Goal: Information Seeking & Learning: Find specific page/section

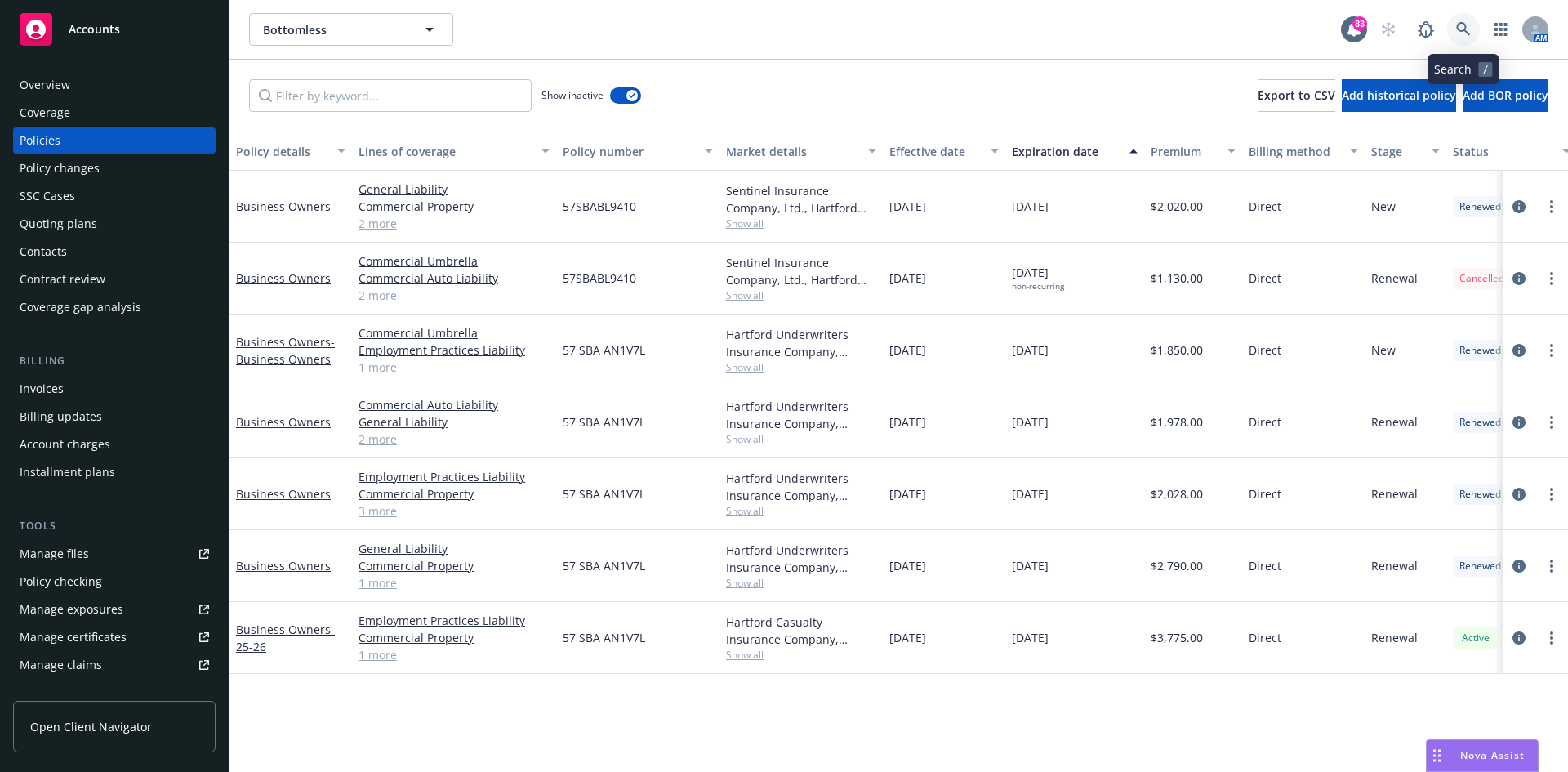
click at [1461, 25] on icon at bounding box center [1463, 29] width 15 height 15
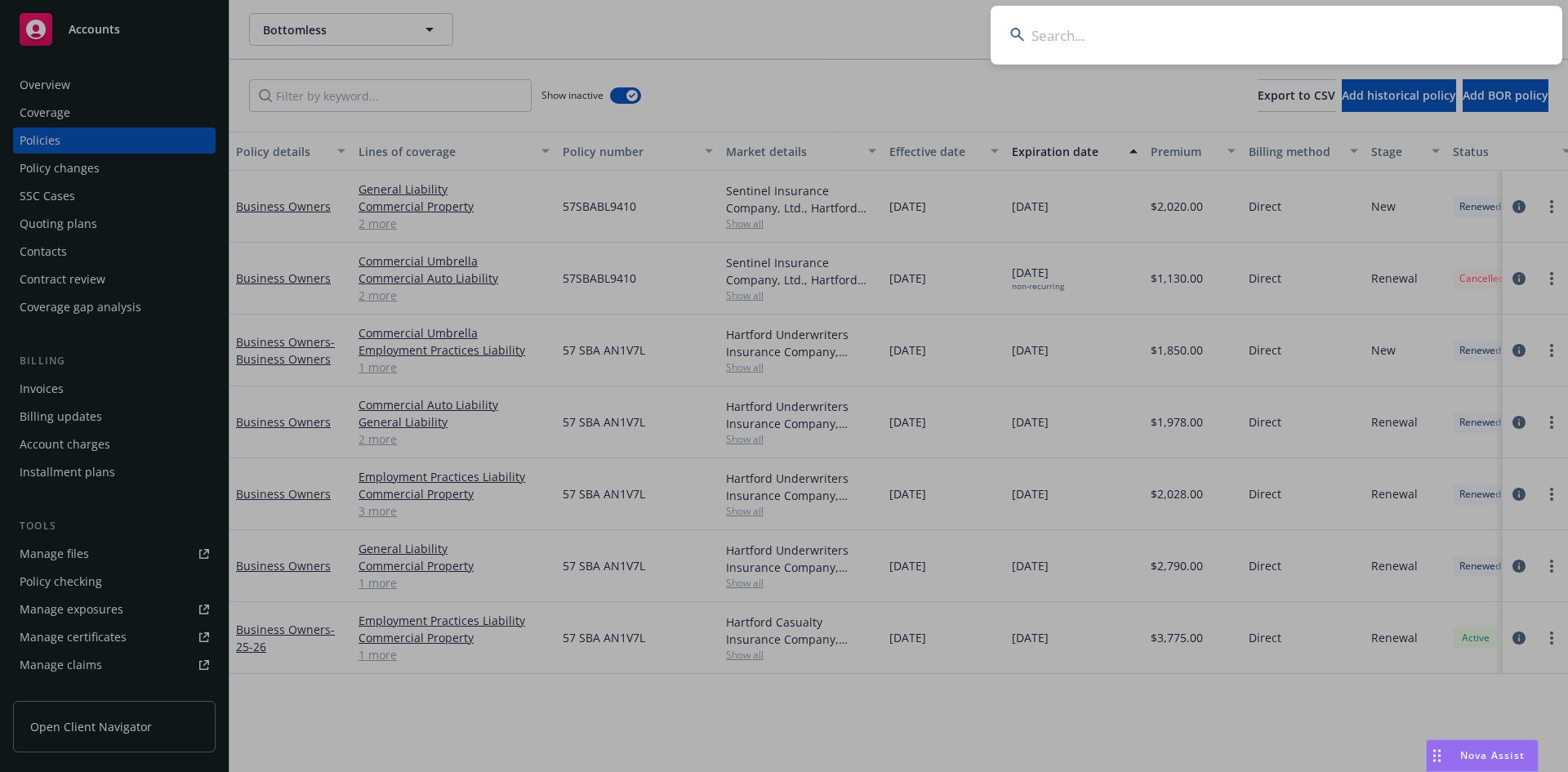
click at [1271, 43] on input at bounding box center [1277, 35] width 572 height 59
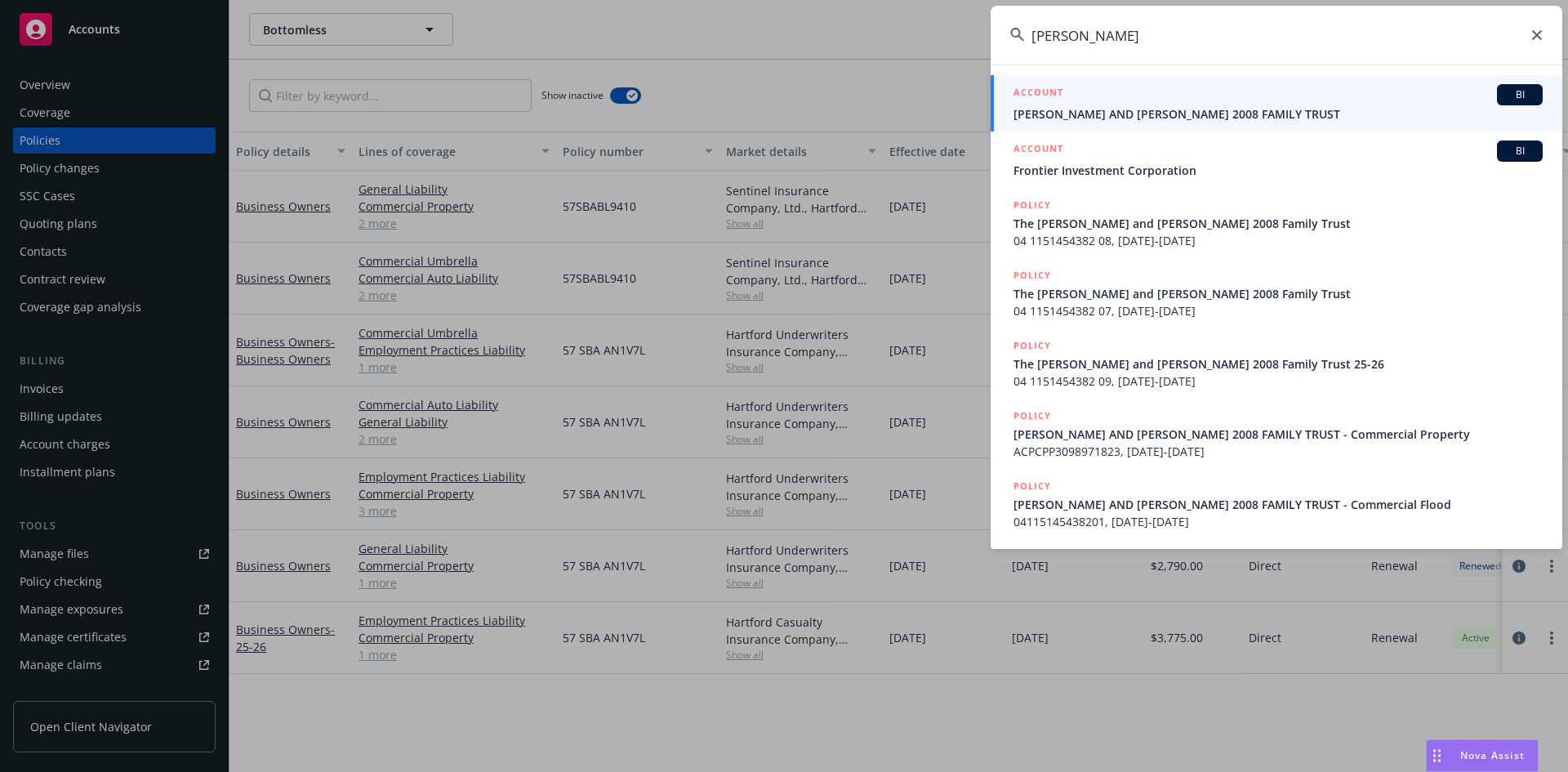
drag, startPoint x: 1212, startPoint y: 39, endPoint x: 1001, endPoint y: 45, distance: 211.1
click at [1001, 44] on input "[PERSON_NAME]" at bounding box center [1277, 35] width 572 height 59
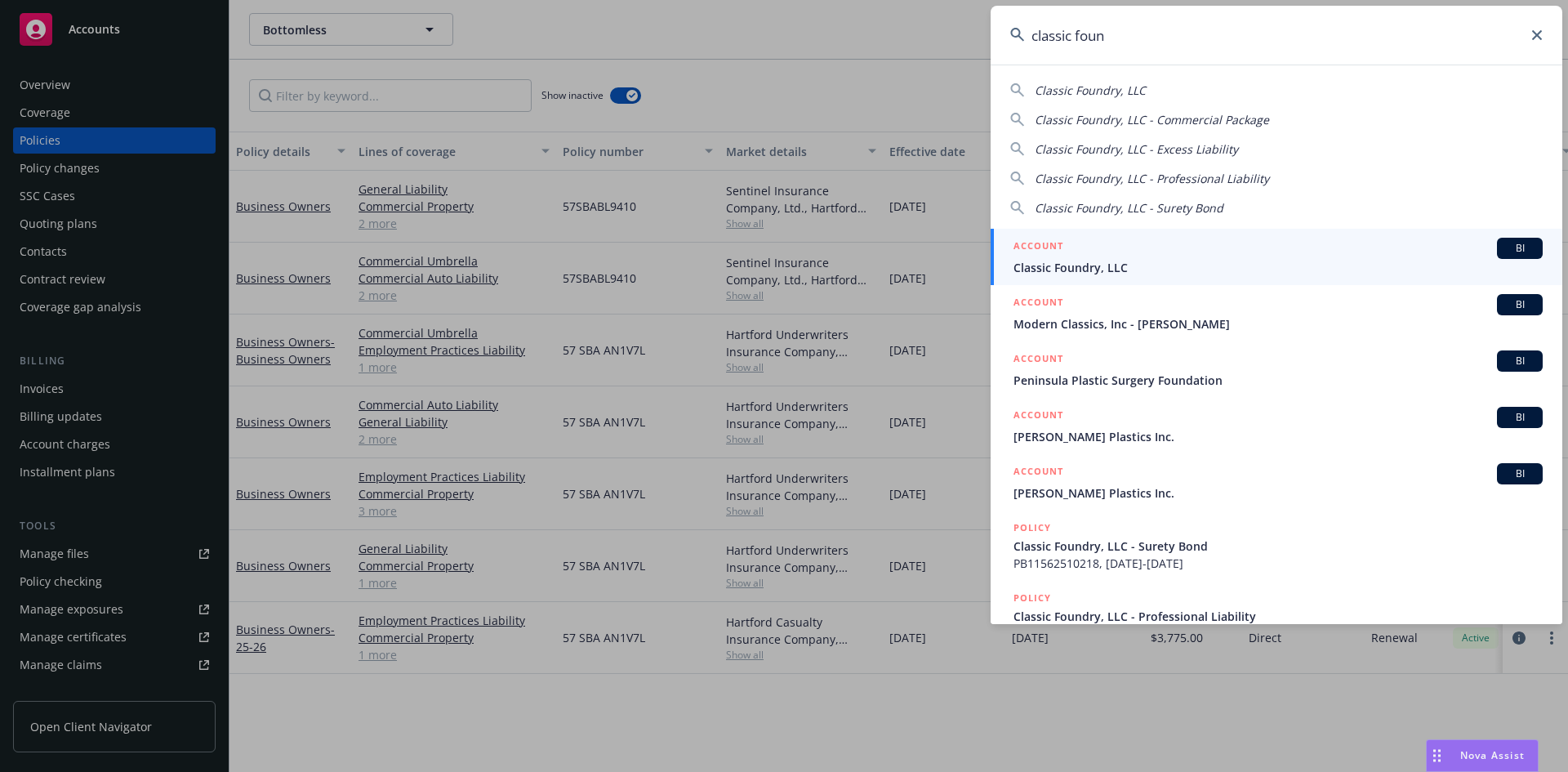
type input "classic foun"
click at [1037, 239] on h5 "ACCOUNT" at bounding box center [1039, 247] width 50 height 20
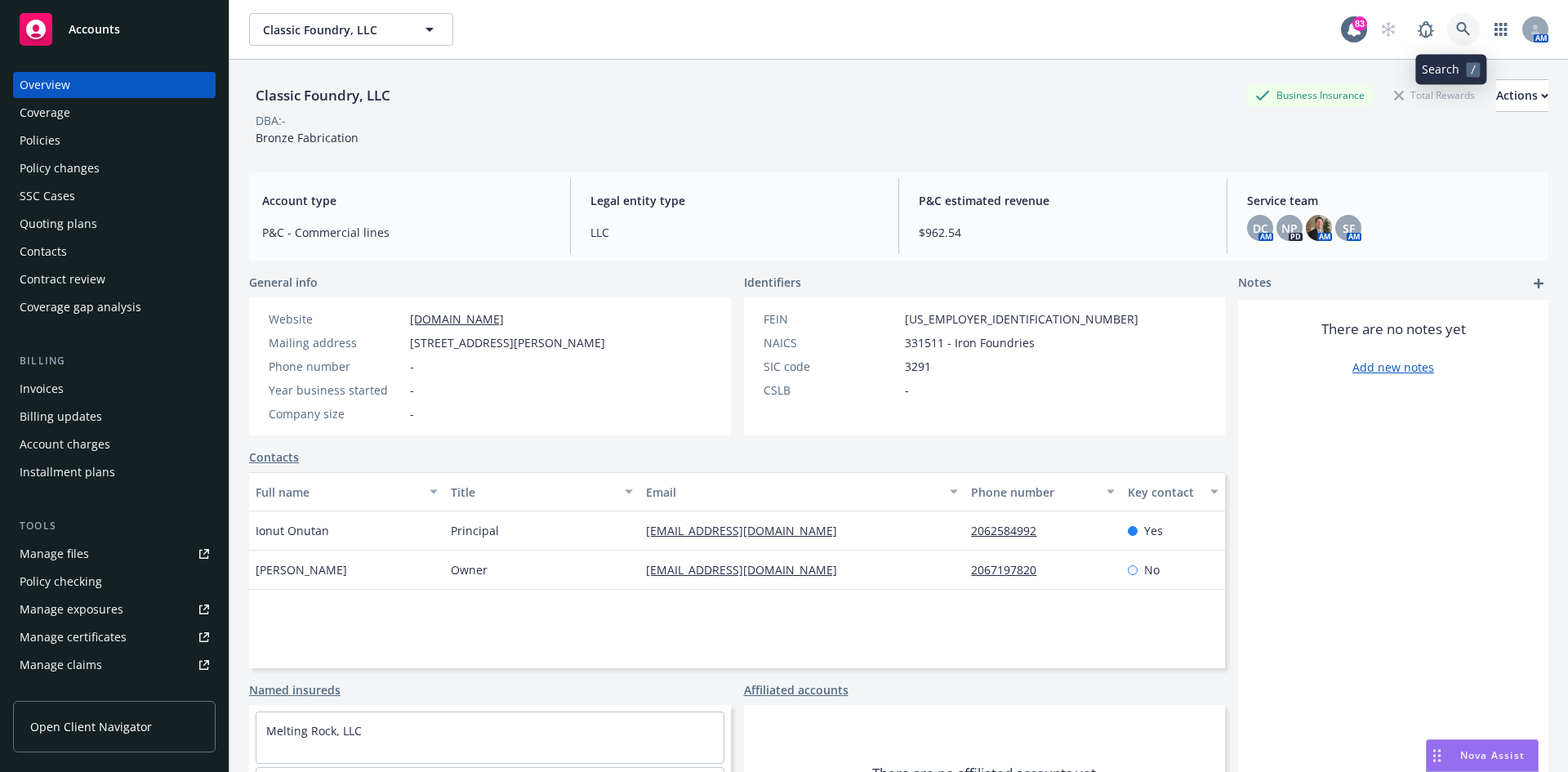
click at [1456, 30] on icon at bounding box center [1463, 29] width 14 height 14
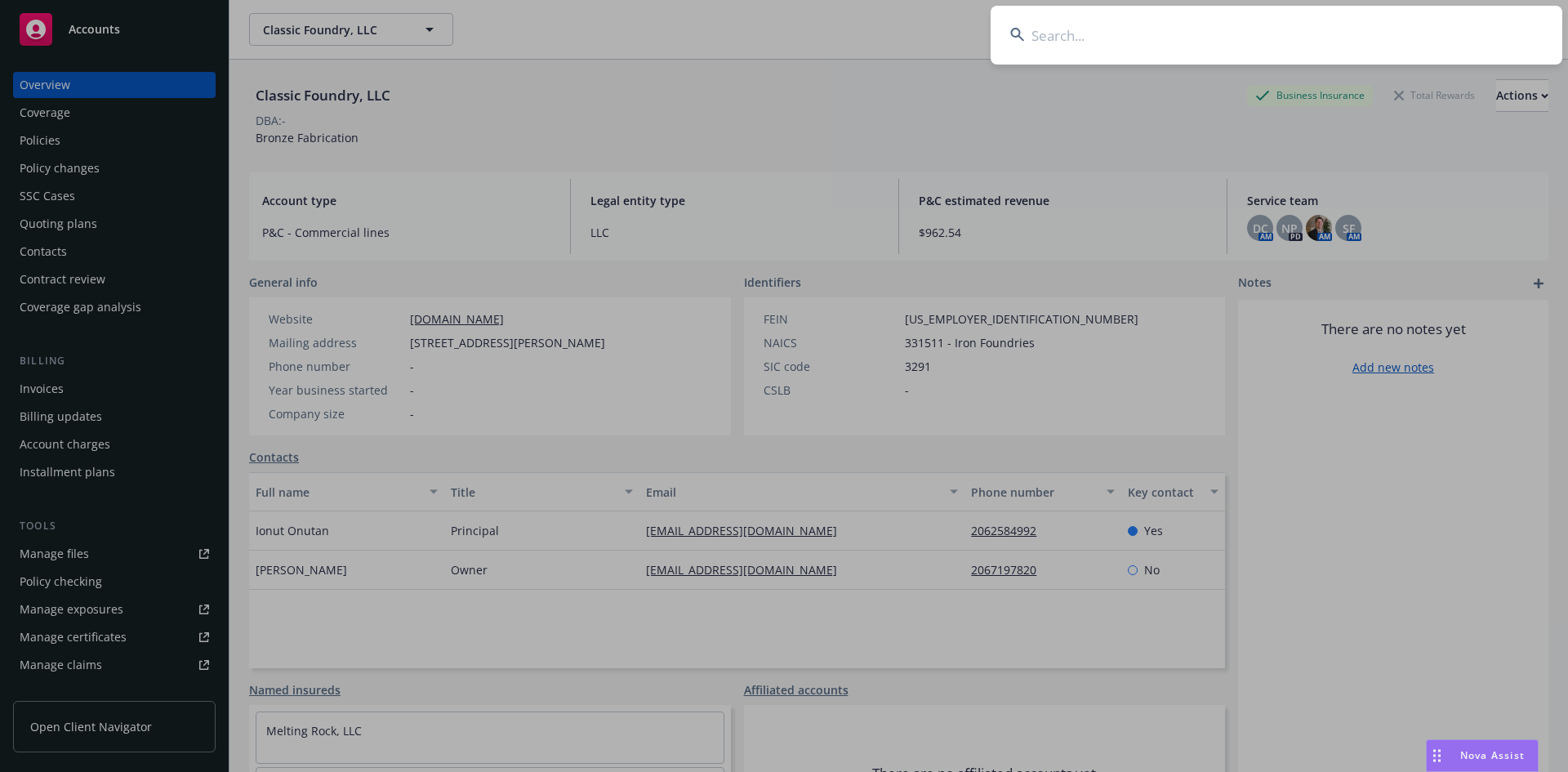
click at [1232, 26] on input at bounding box center [1277, 35] width 572 height 59
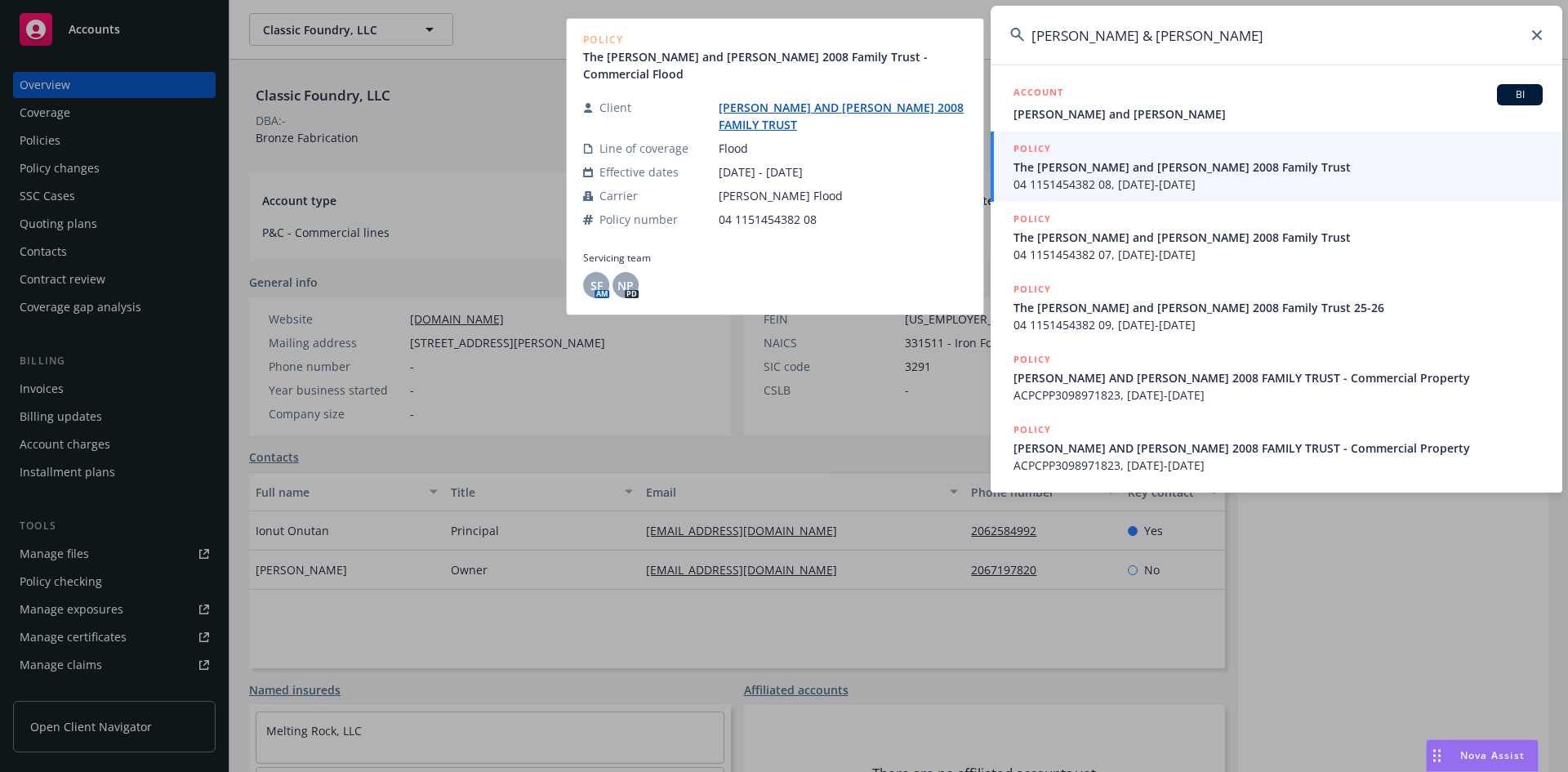
type input "[PERSON_NAME] & [PERSON_NAME]"
click at [1037, 148] on h5 "POLICY" at bounding box center [1033, 148] width 38 height 16
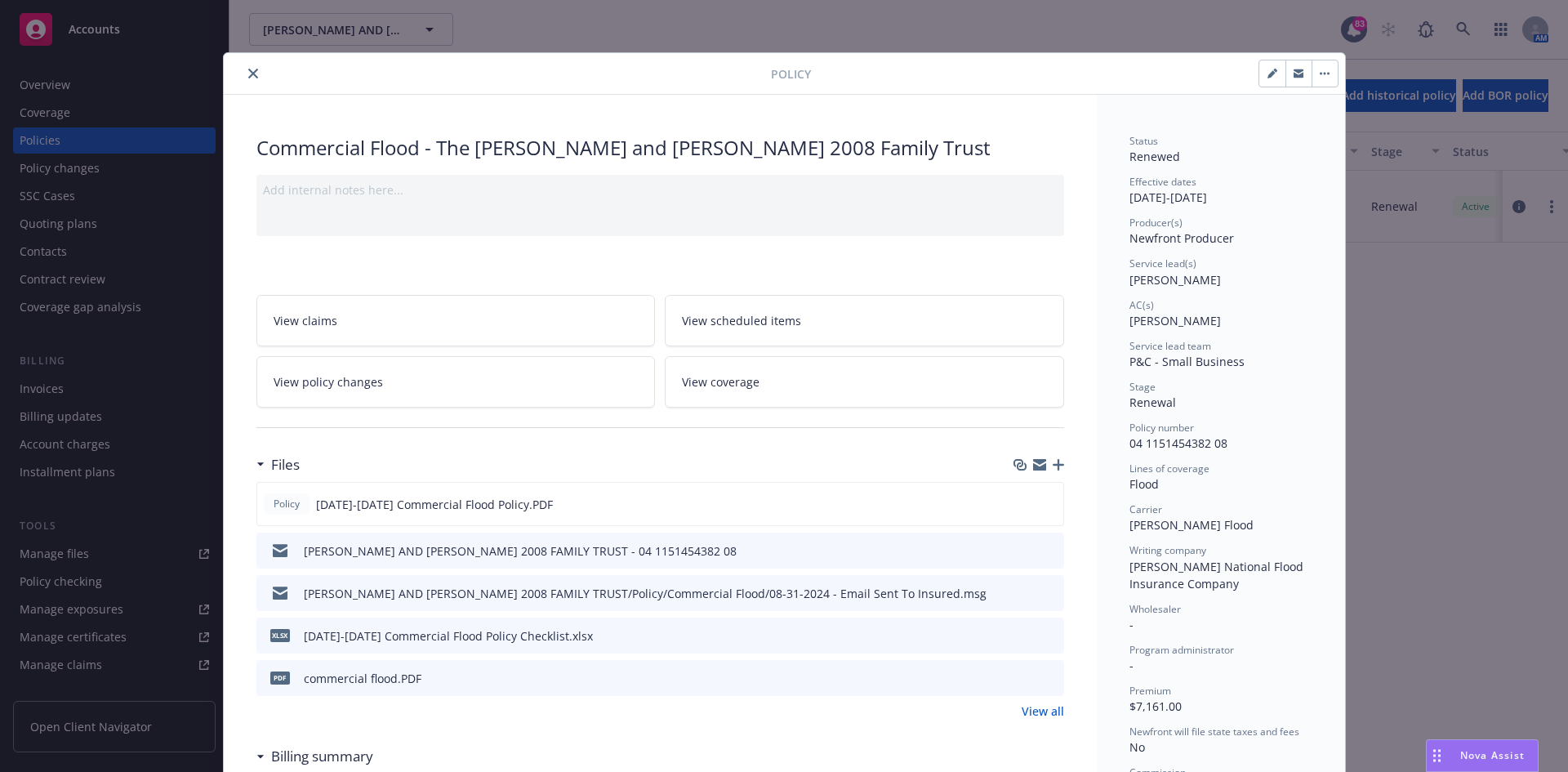
click at [243, 70] on button "close" at bounding box center [253, 74] width 20 height 20
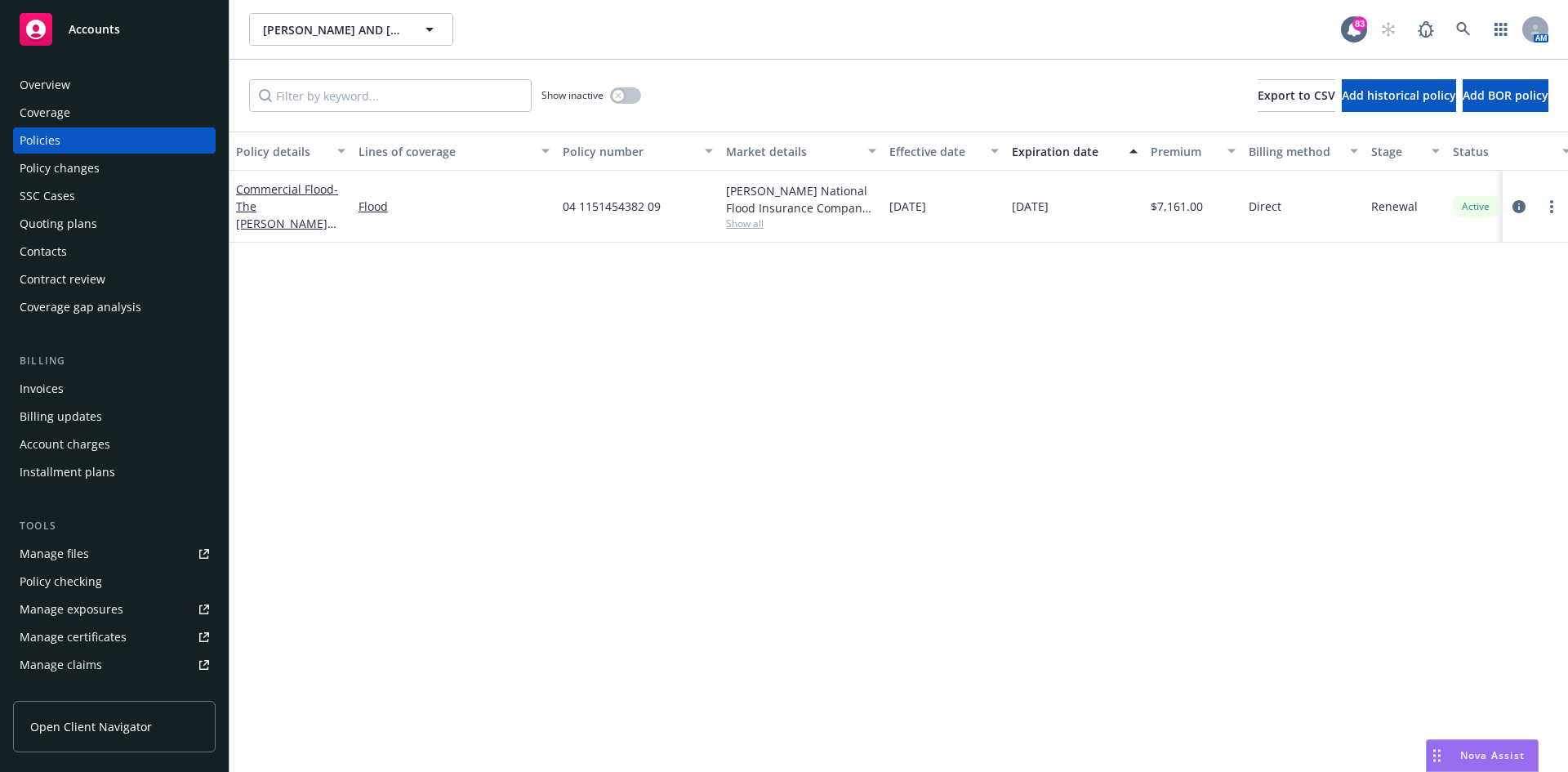
click at [43, 88] on div "Overview" at bounding box center [45, 84] width 51 height 26
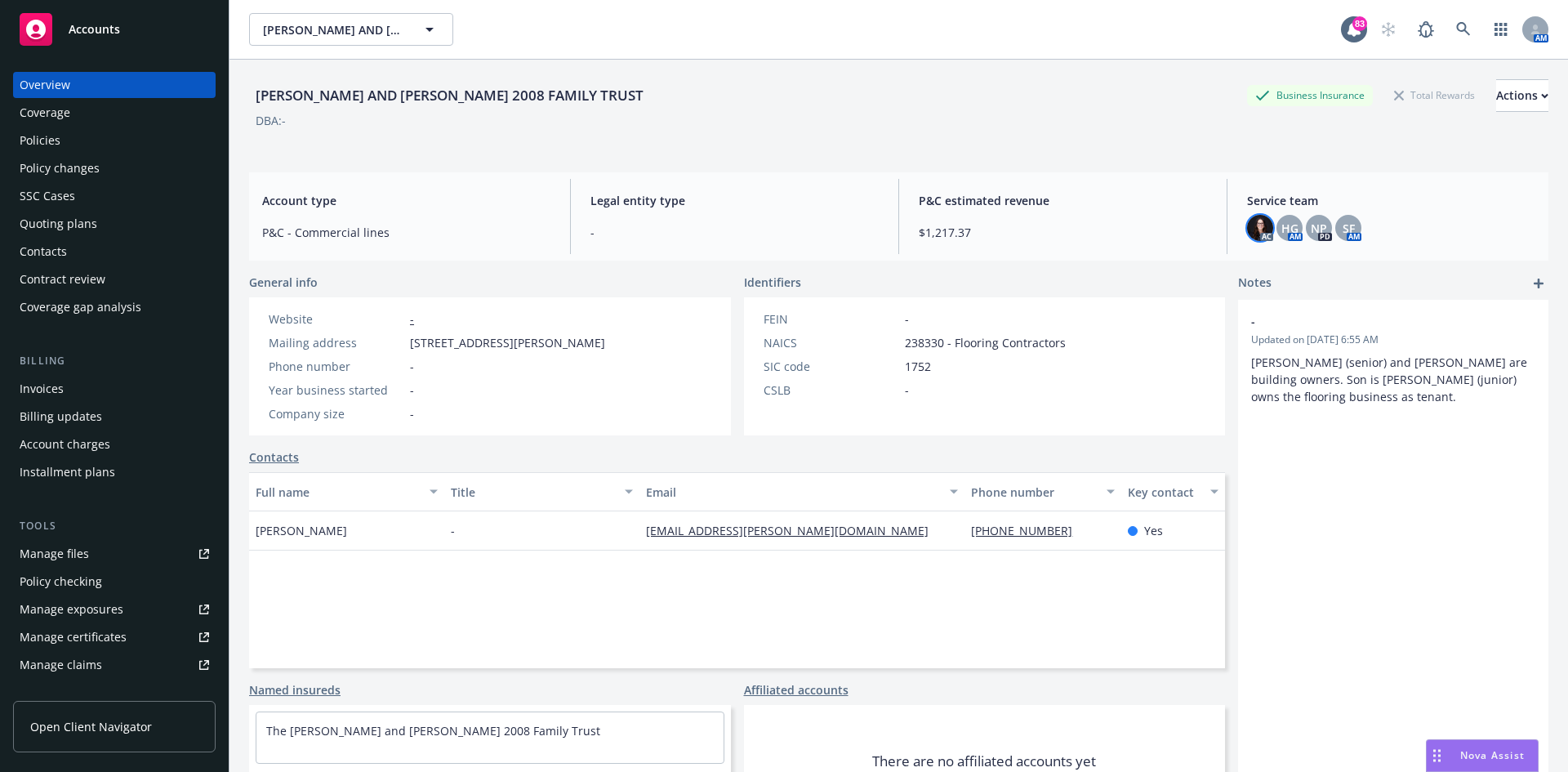
click at [1254, 228] on img at bounding box center [1260, 228] width 26 height 26
click at [27, 137] on div "Policies" at bounding box center [40, 140] width 41 height 26
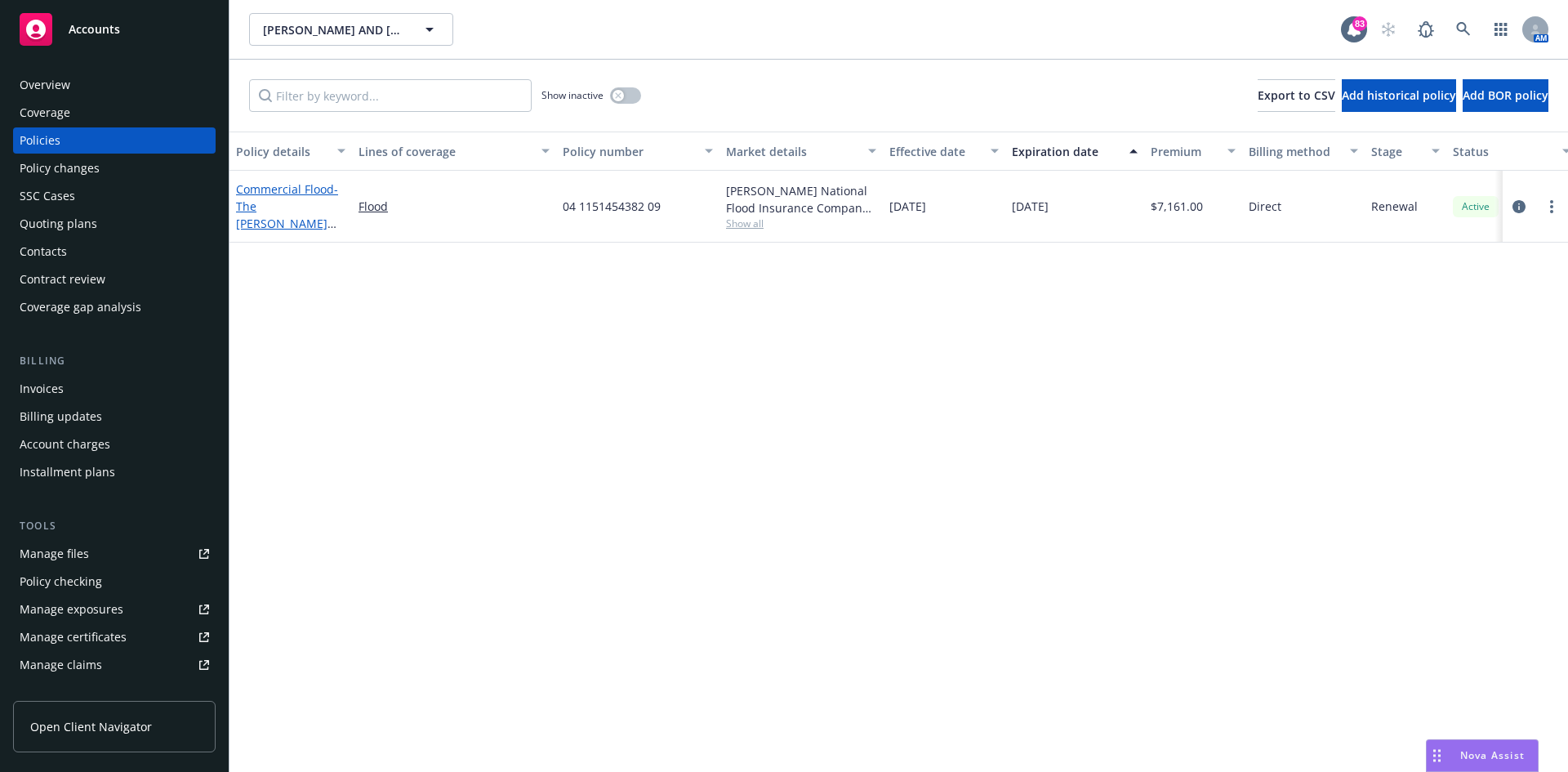
click at [291, 213] on span "- The [PERSON_NAME] and [PERSON_NAME] 2008 Family Trust 25-26" at bounding box center [287, 240] width 102 height 118
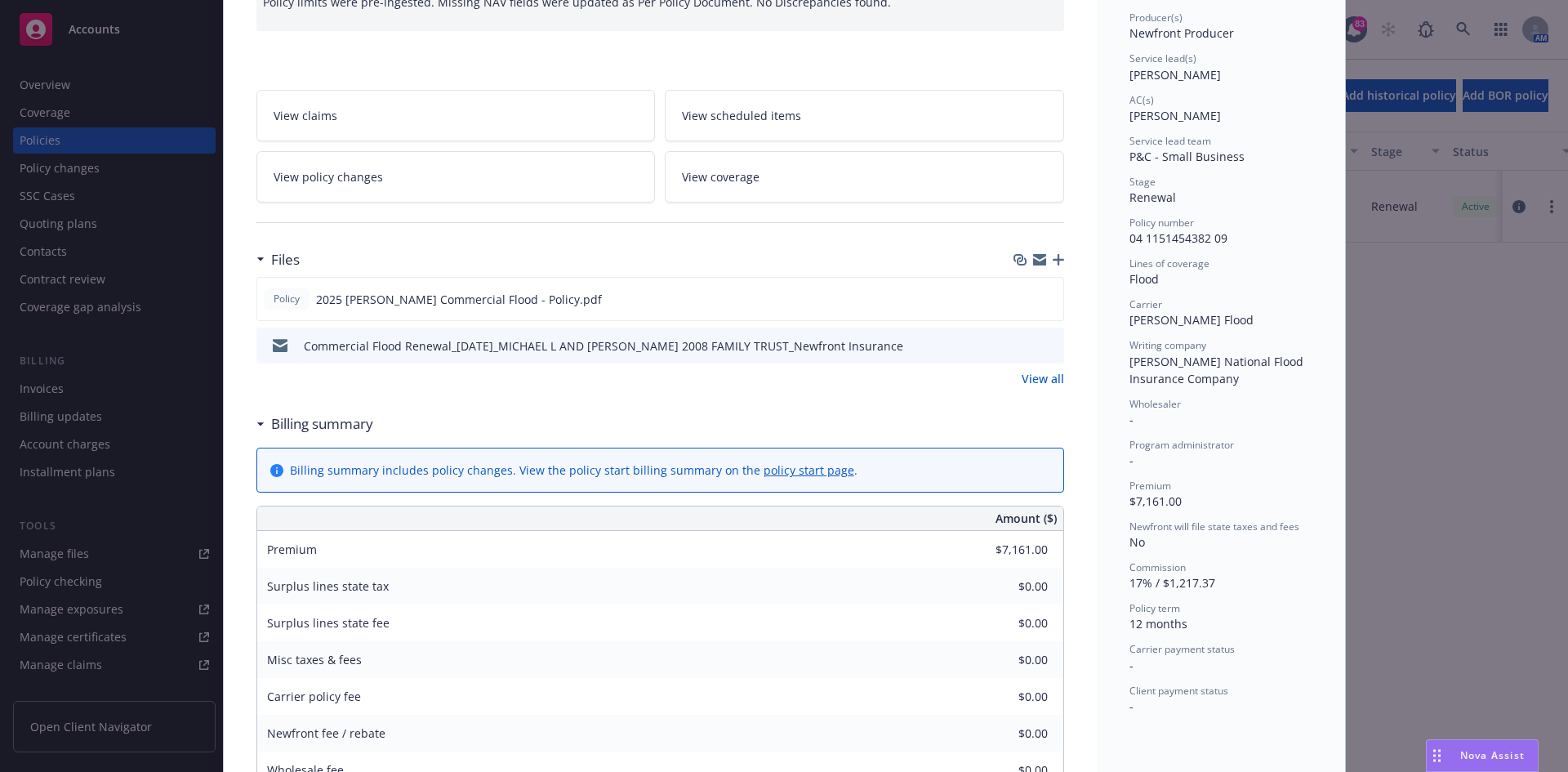
scroll to position [245, 0]
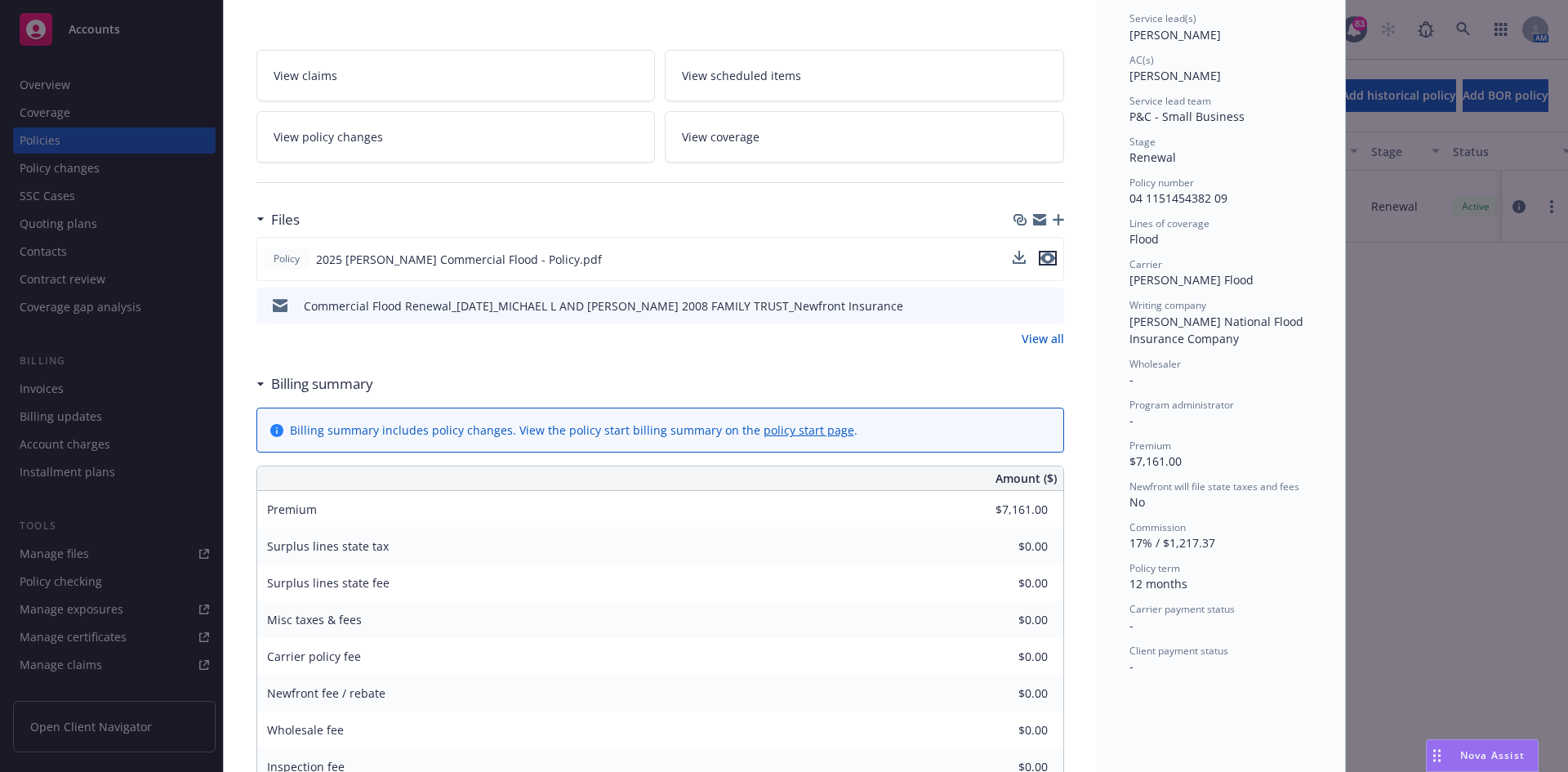
click at [1047, 255] on icon "preview file" at bounding box center [1048, 258] width 15 height 12
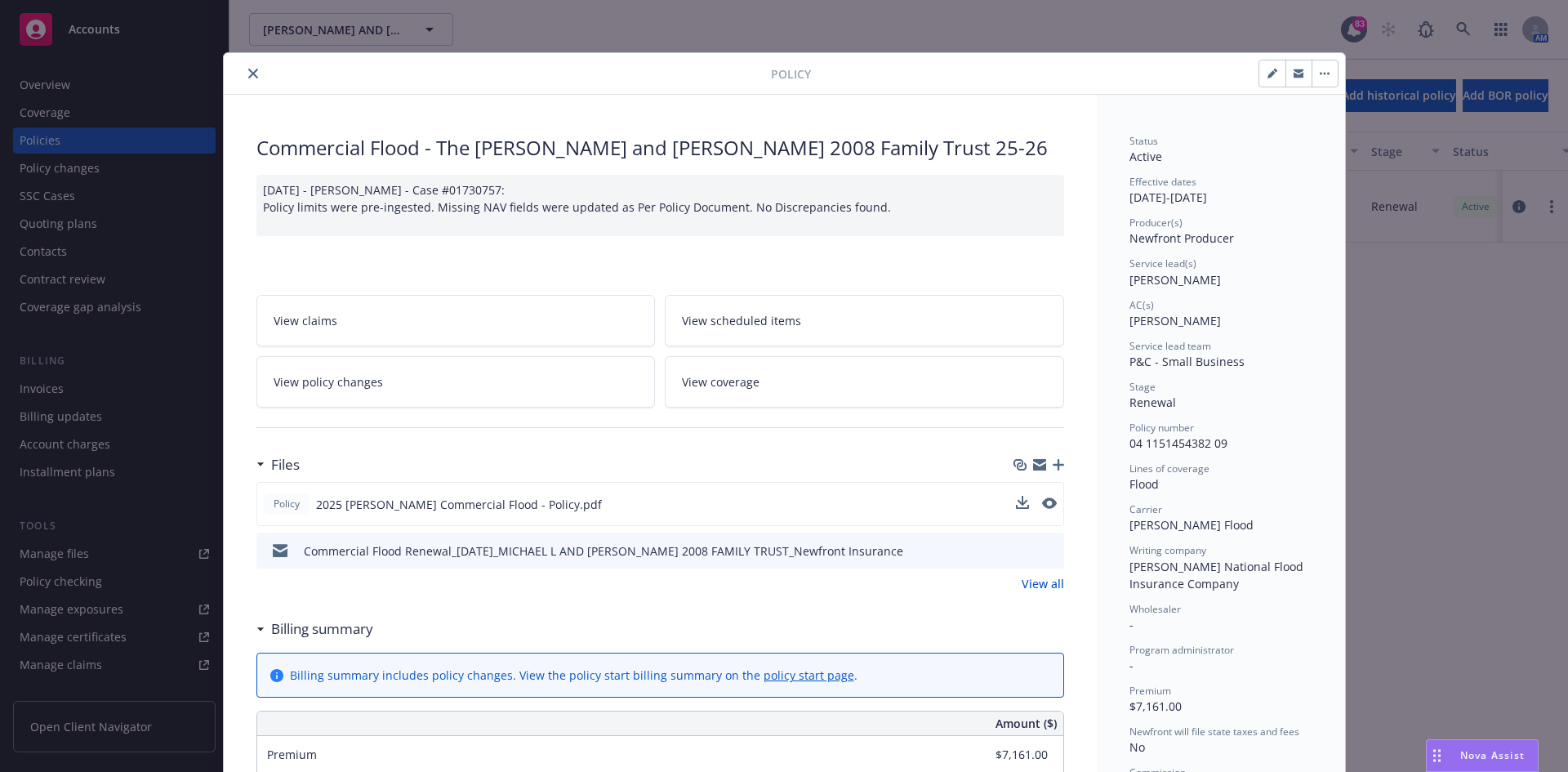
click at [248, 74] on icon "close" at bounding box center [253, 74] width 10 height 10
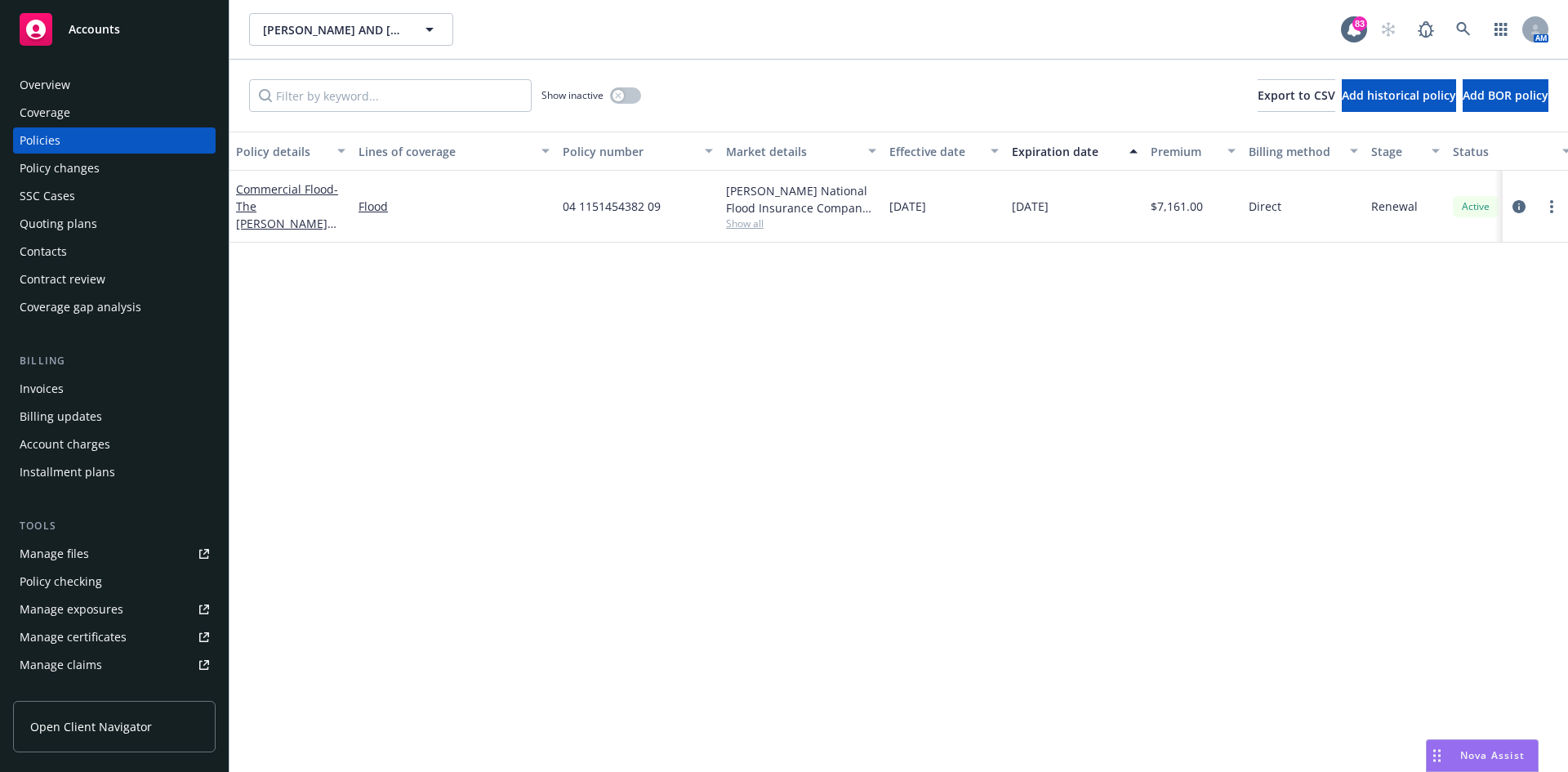
click at [79, 112] on div "Coverage" at bounding box center [114, 112] width 190 height 26
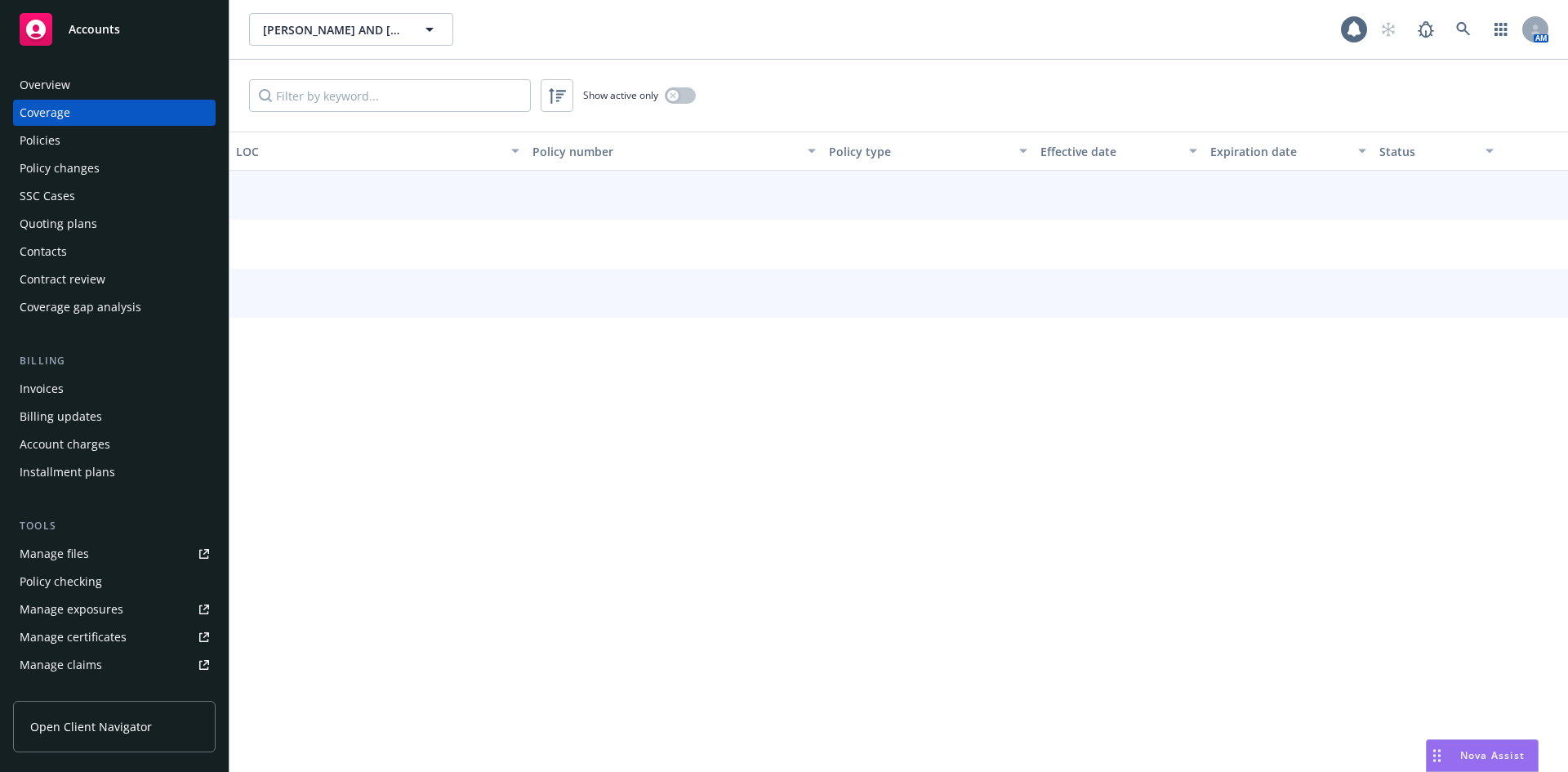
click at [78, 93] on div "Overview" at bounding box center [114, 84] width 190 height 26
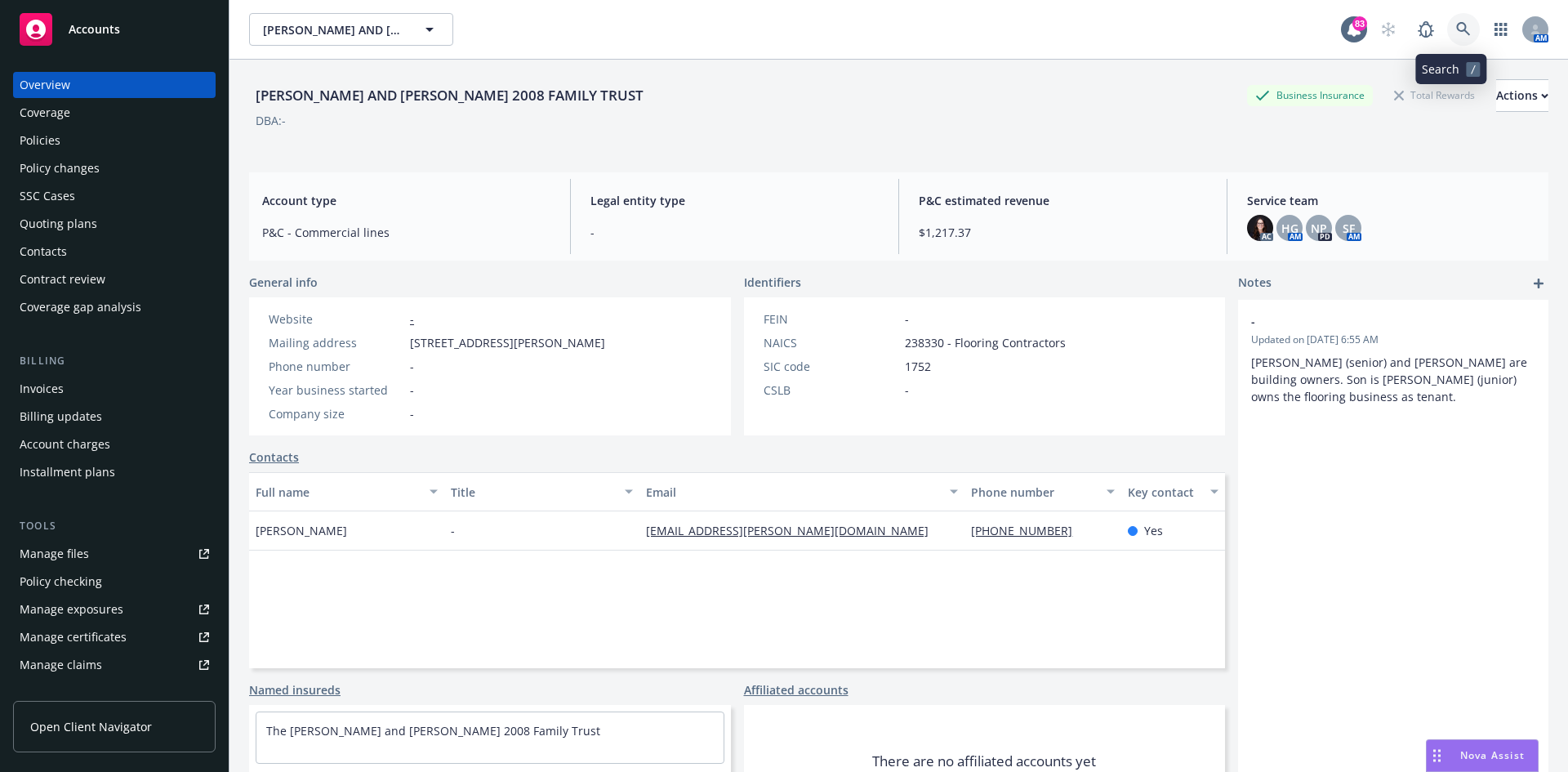
click at [1456, 34] on icon at bounding box center [1463, 29] width 15 height 15
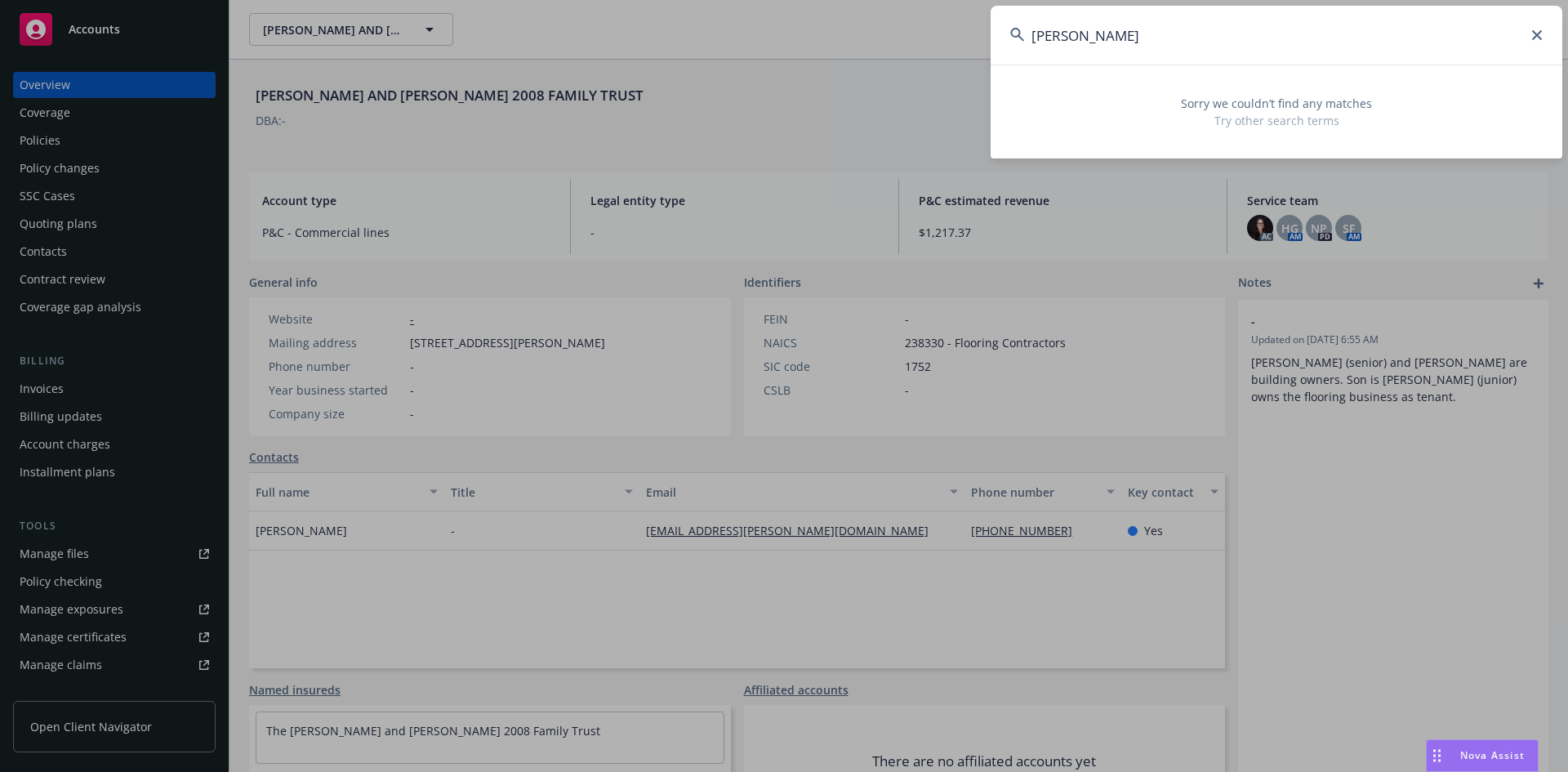
type input "[PERSON_NAME]"
click at [1539, 34] on icon at bounding box center [1537, 35] width 10 height 10
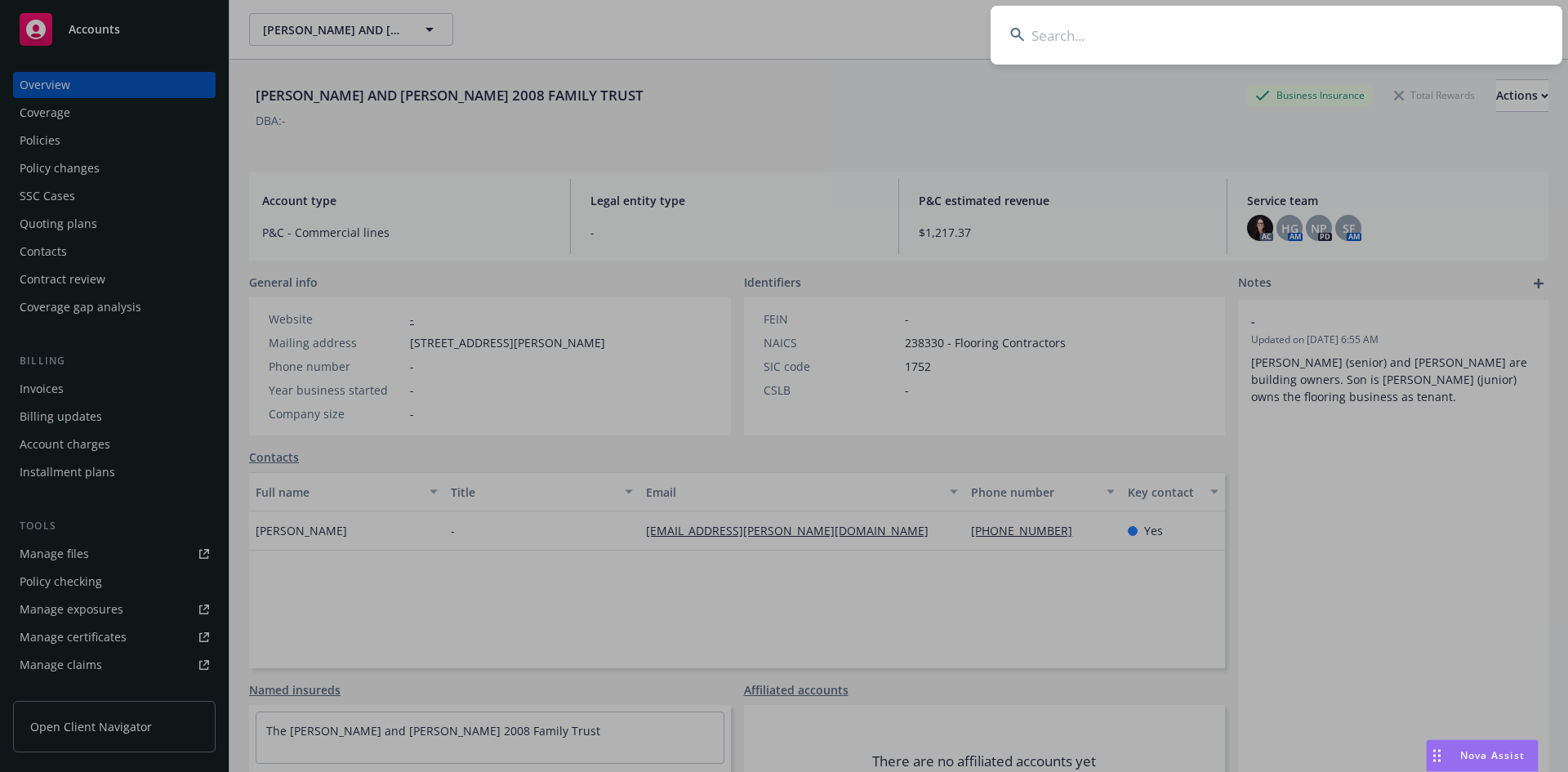
click at [1152, 41] on input at bounding box center [1277, 35] width 572 height 59
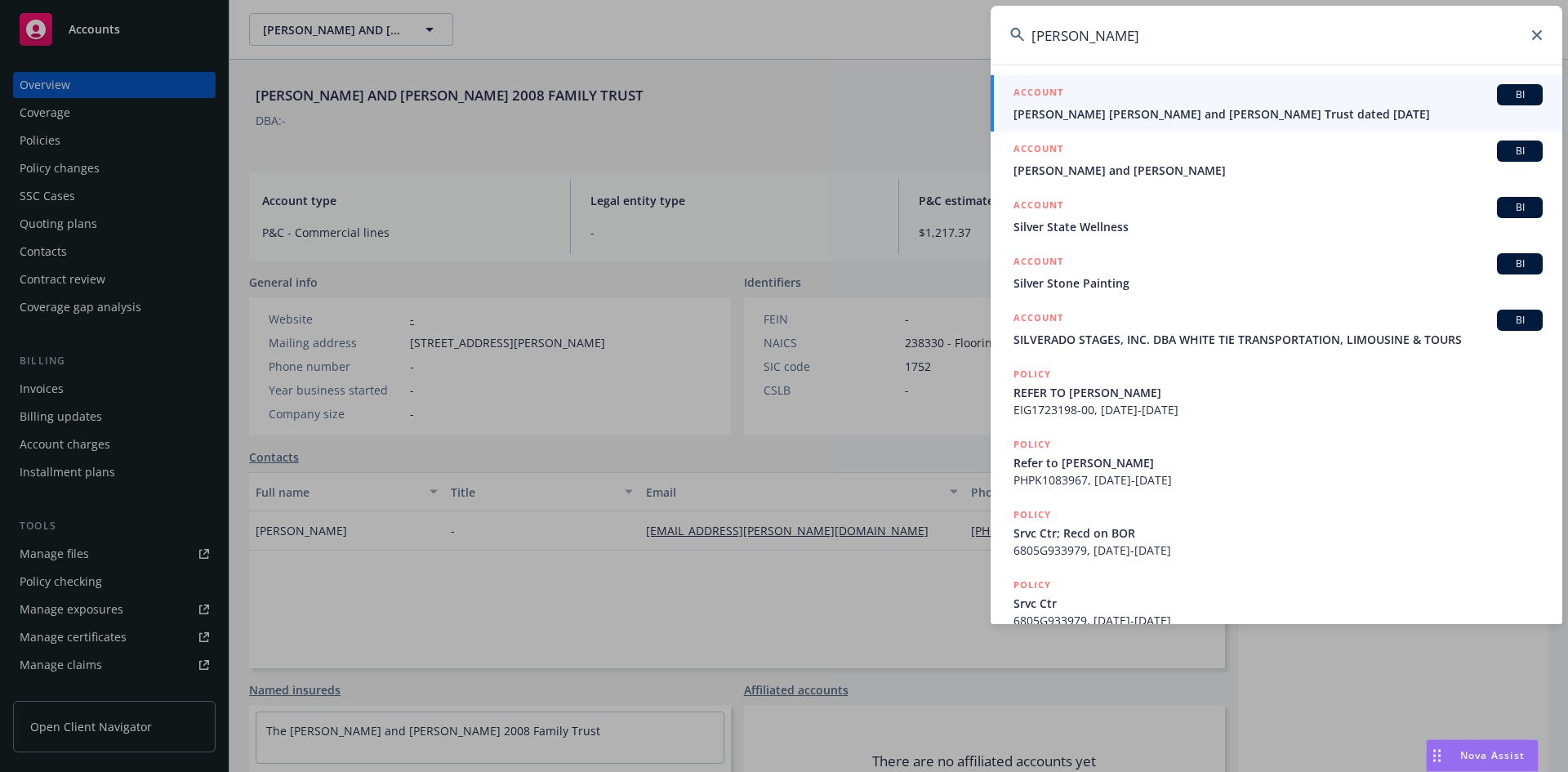
type input "[PERSON_NAME]"
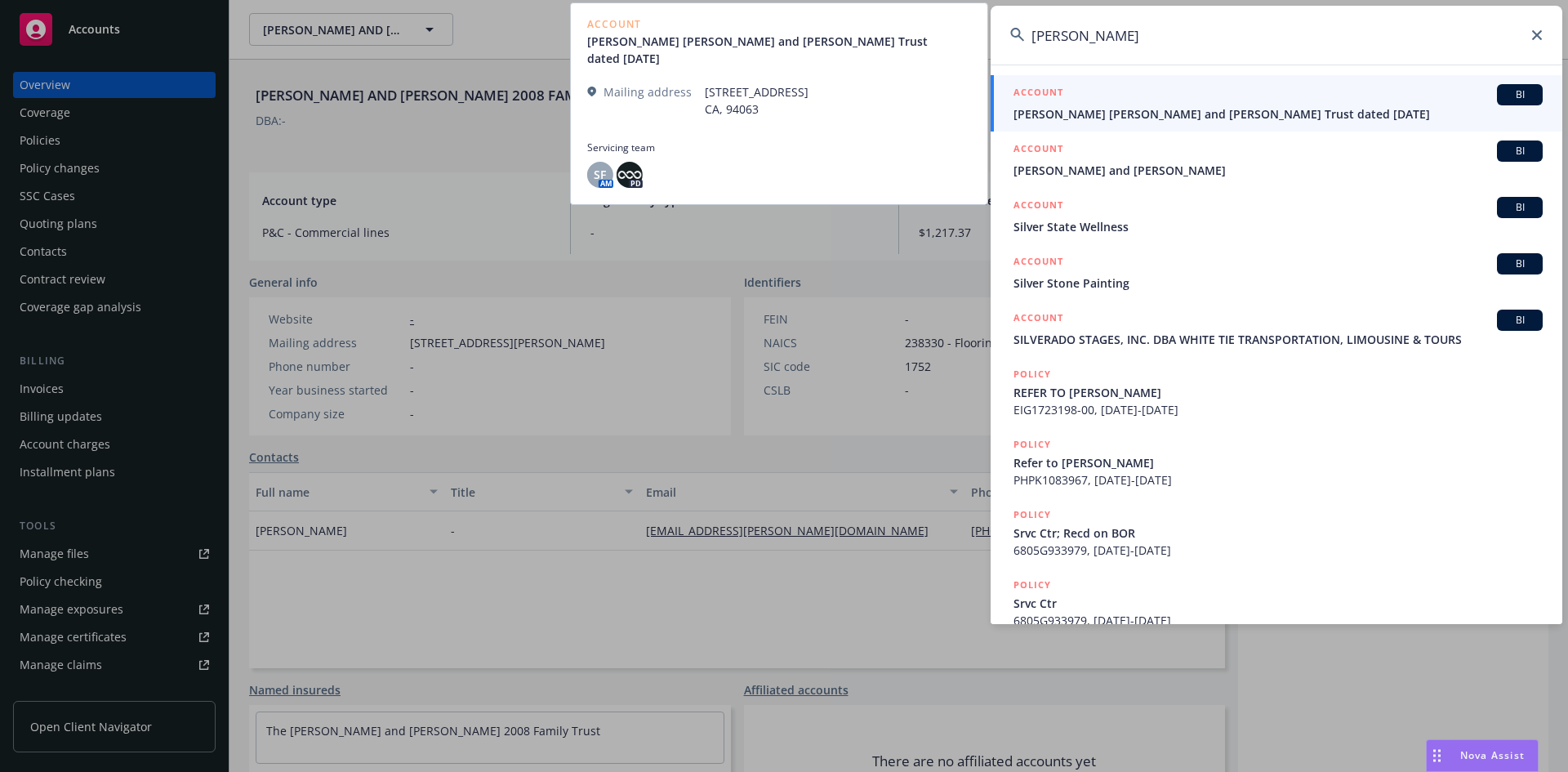
click at [1042, 86] on h5 "ACCOUNT" at bounding box center [1039, 94] width 50 height 20
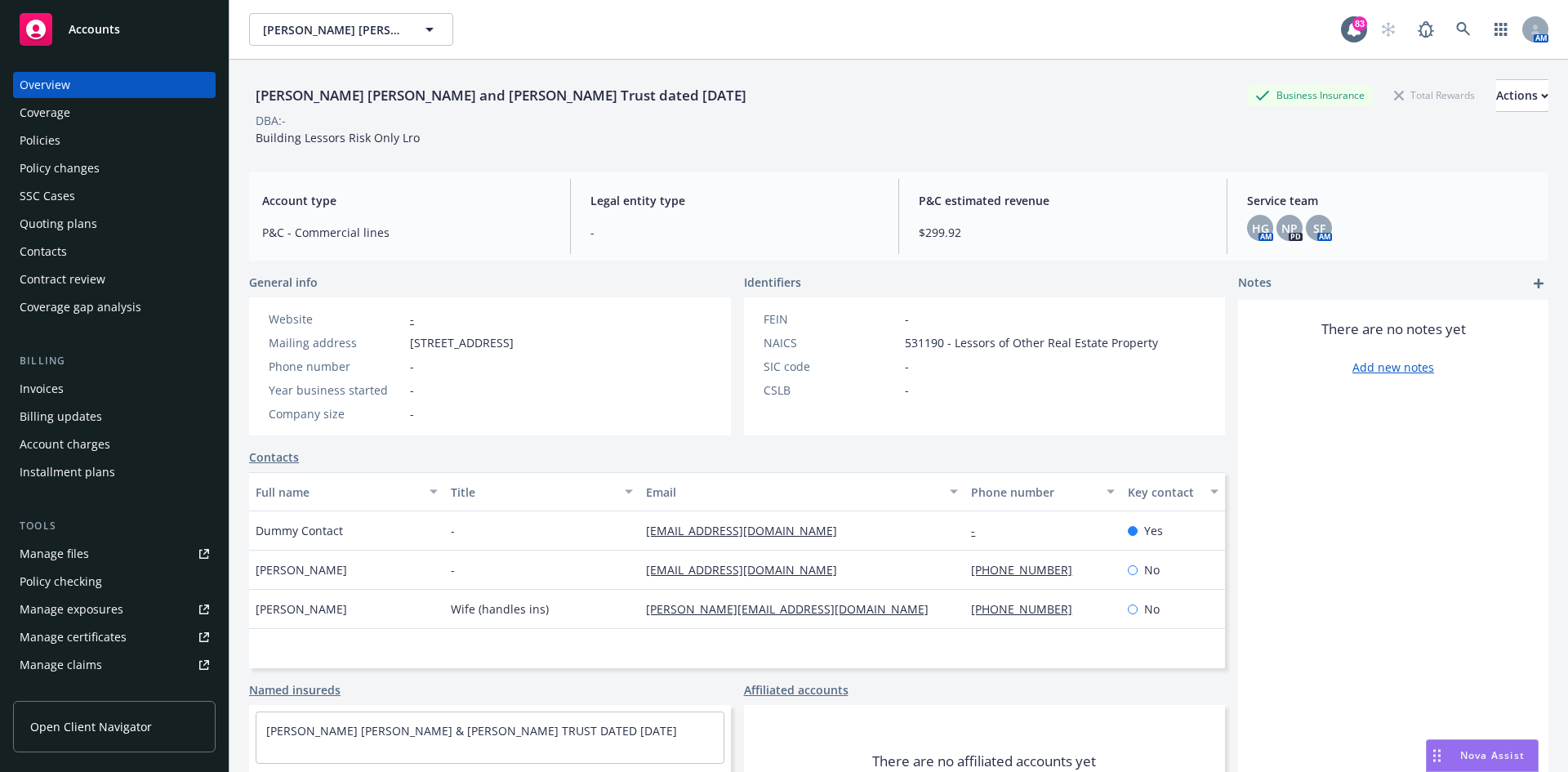
click at [71, 132] on div "Policies" at bounding box center [114, 140] width 190 height 26
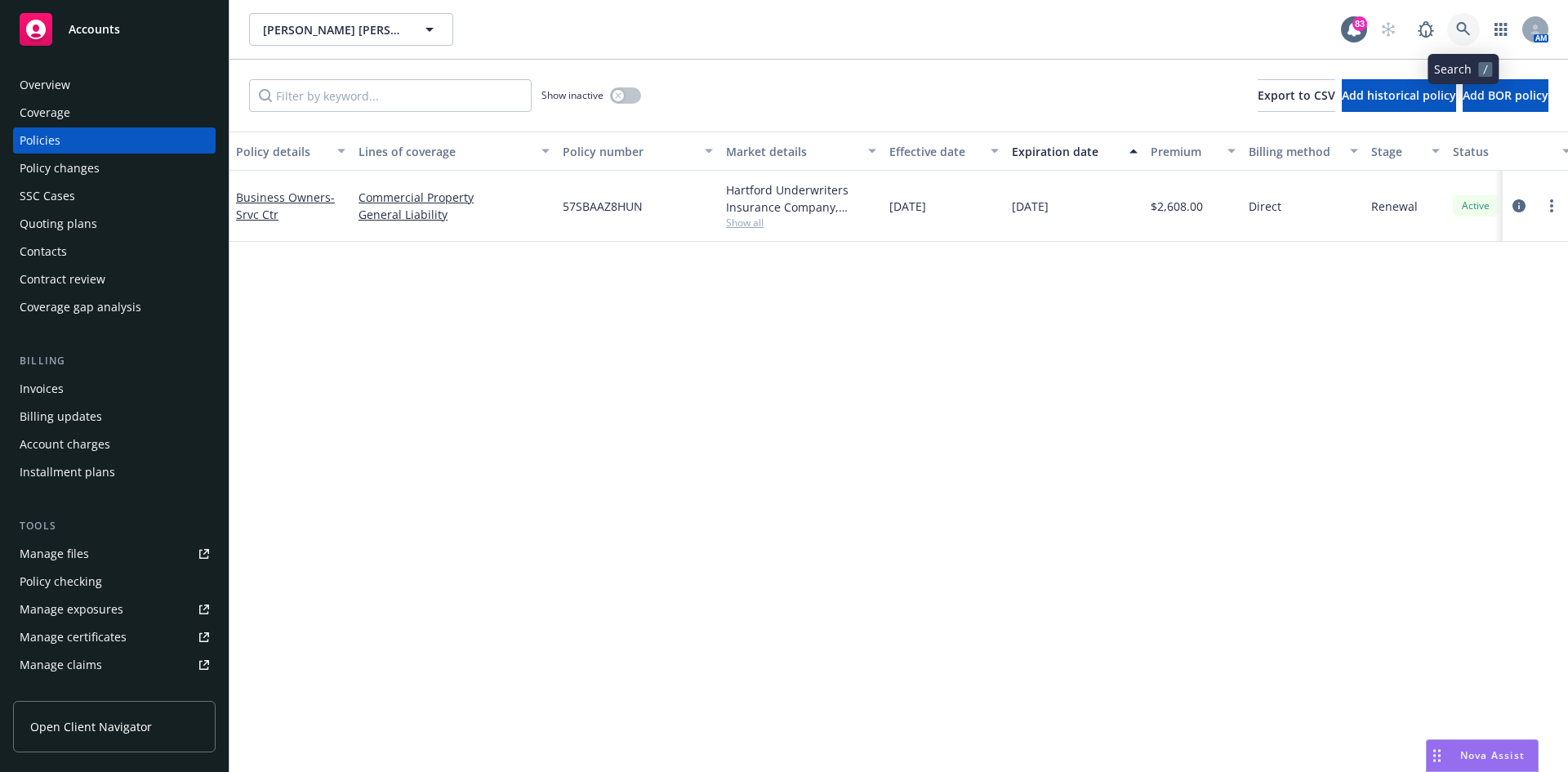
click at [1460, 24] on icon at bounding box center [1463, 29] width 14 height 14
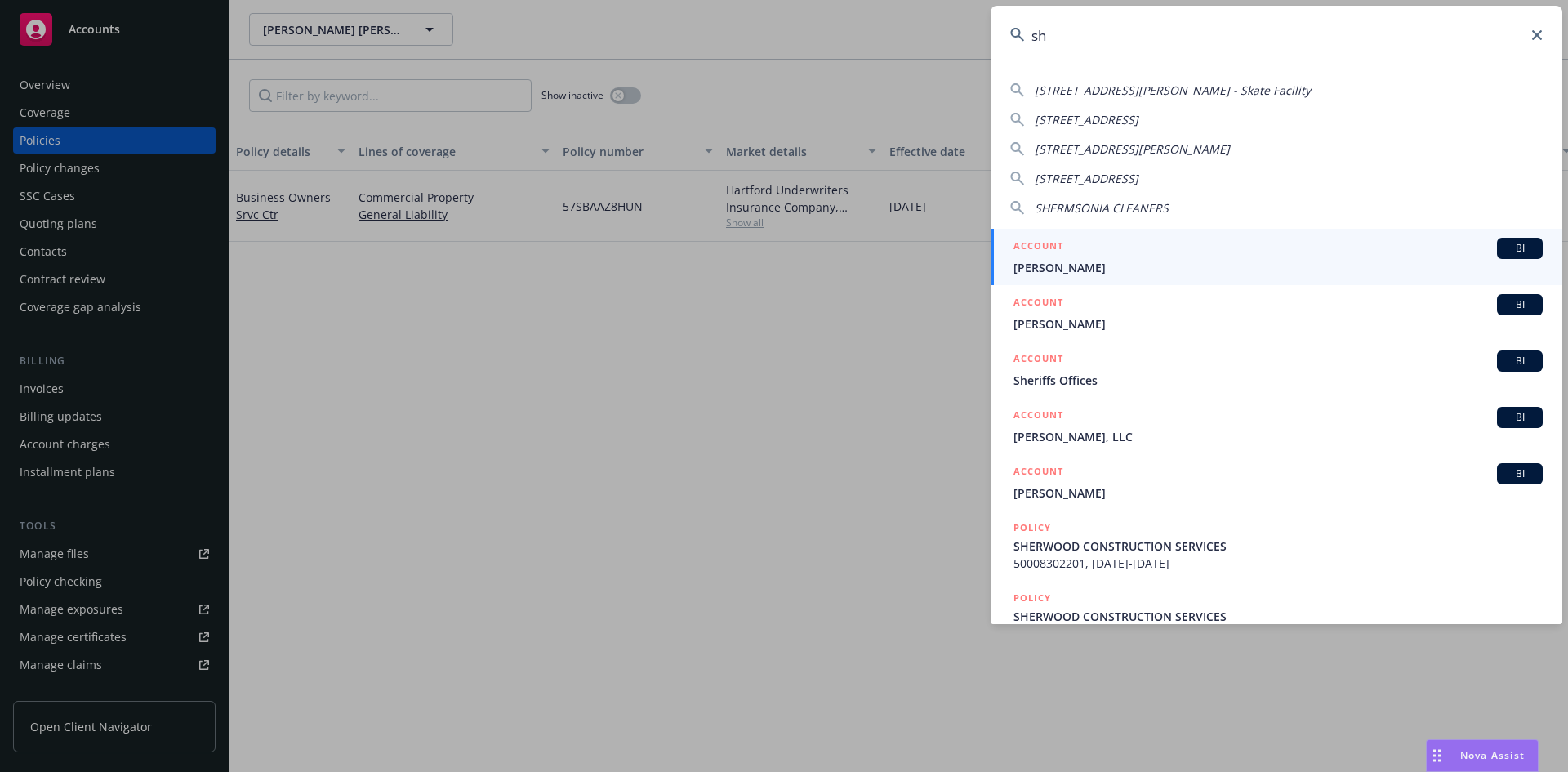
type input "s"
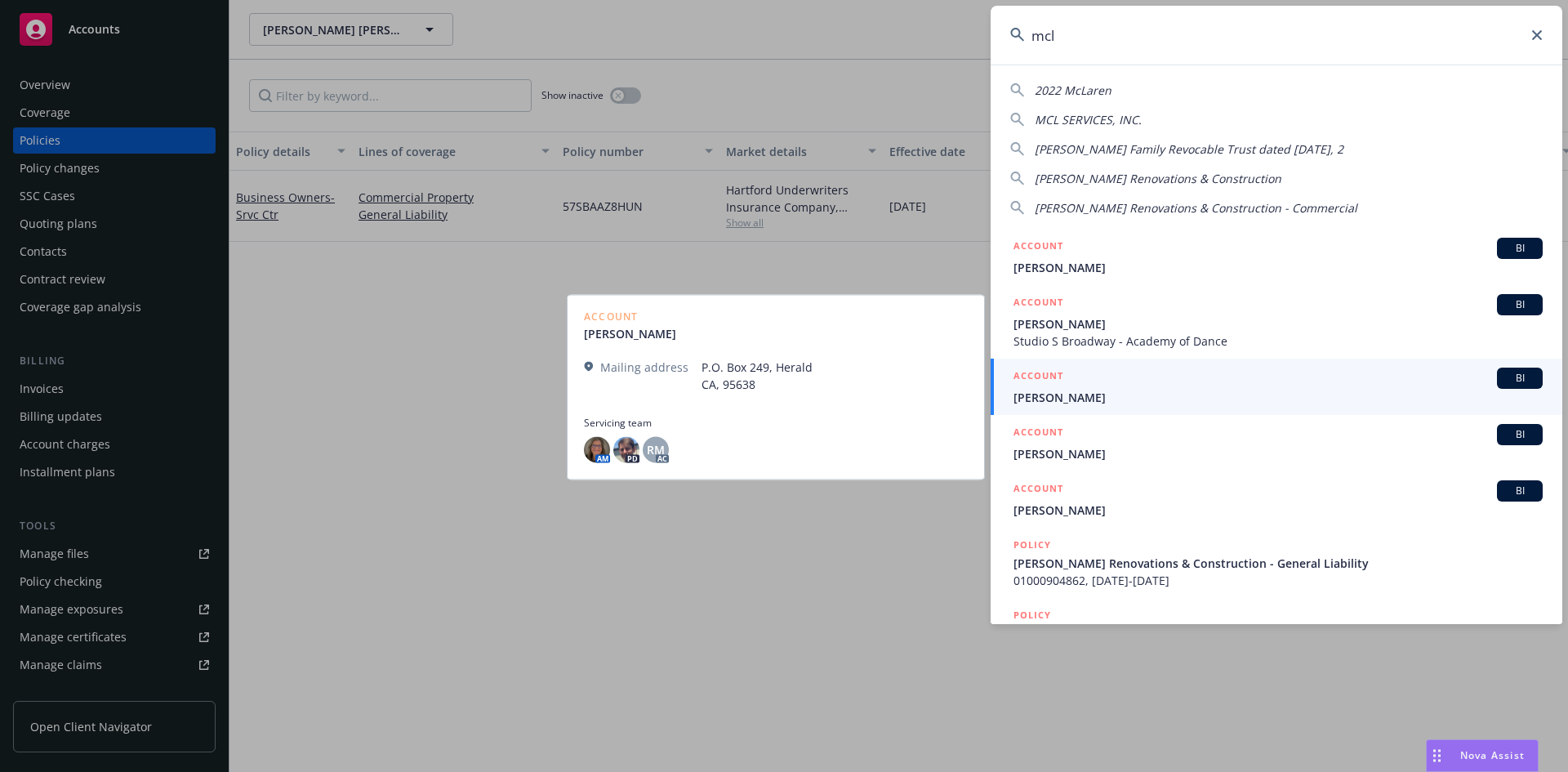
type input "mcl"
click at [1023, 373] on h5 "ACCOUNT" at bounding box center [1039, 378] width 50 height 20
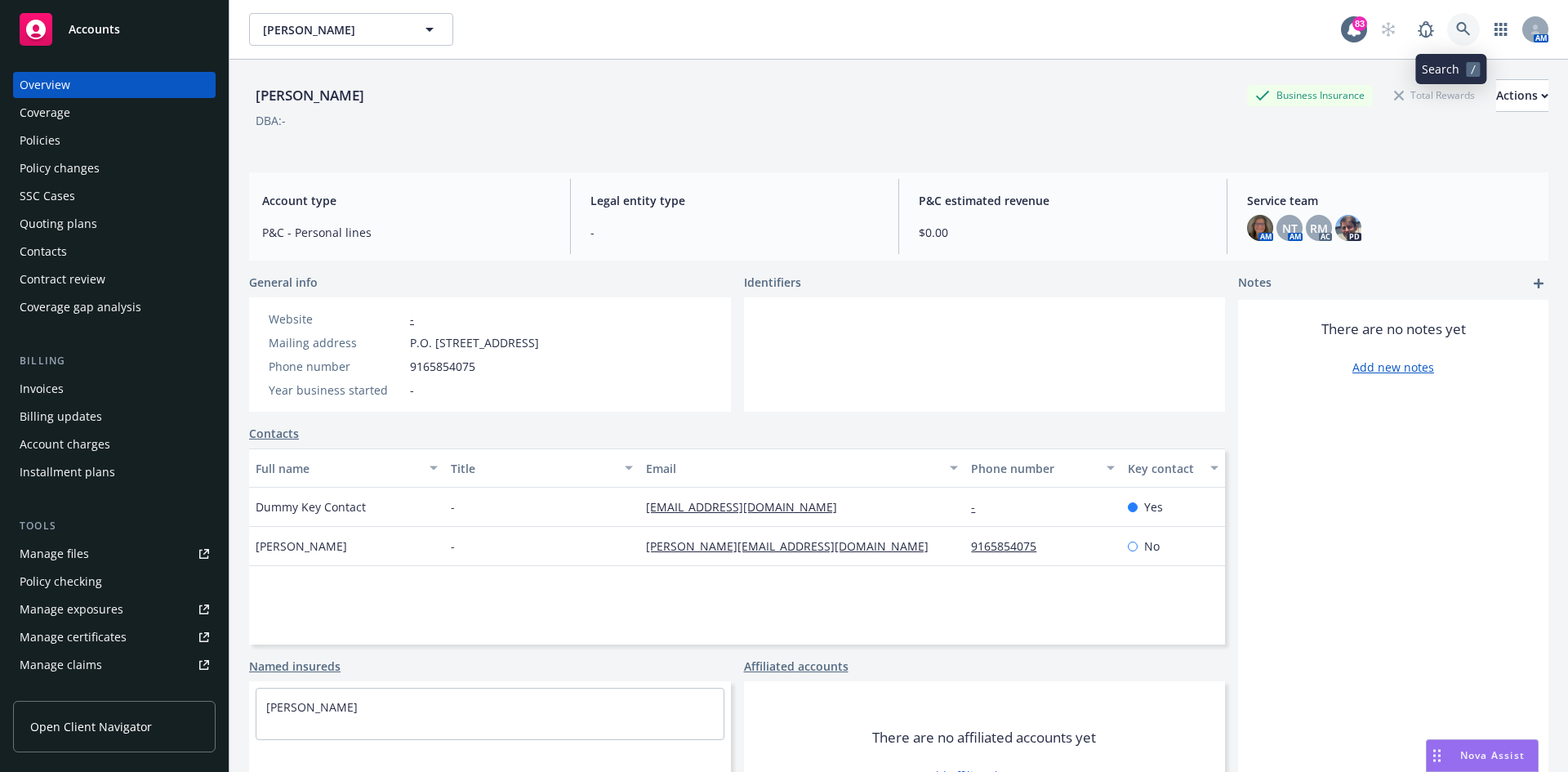
click at [1456, 25] on icon at bounding box center [1463, 29] width 14 height 14
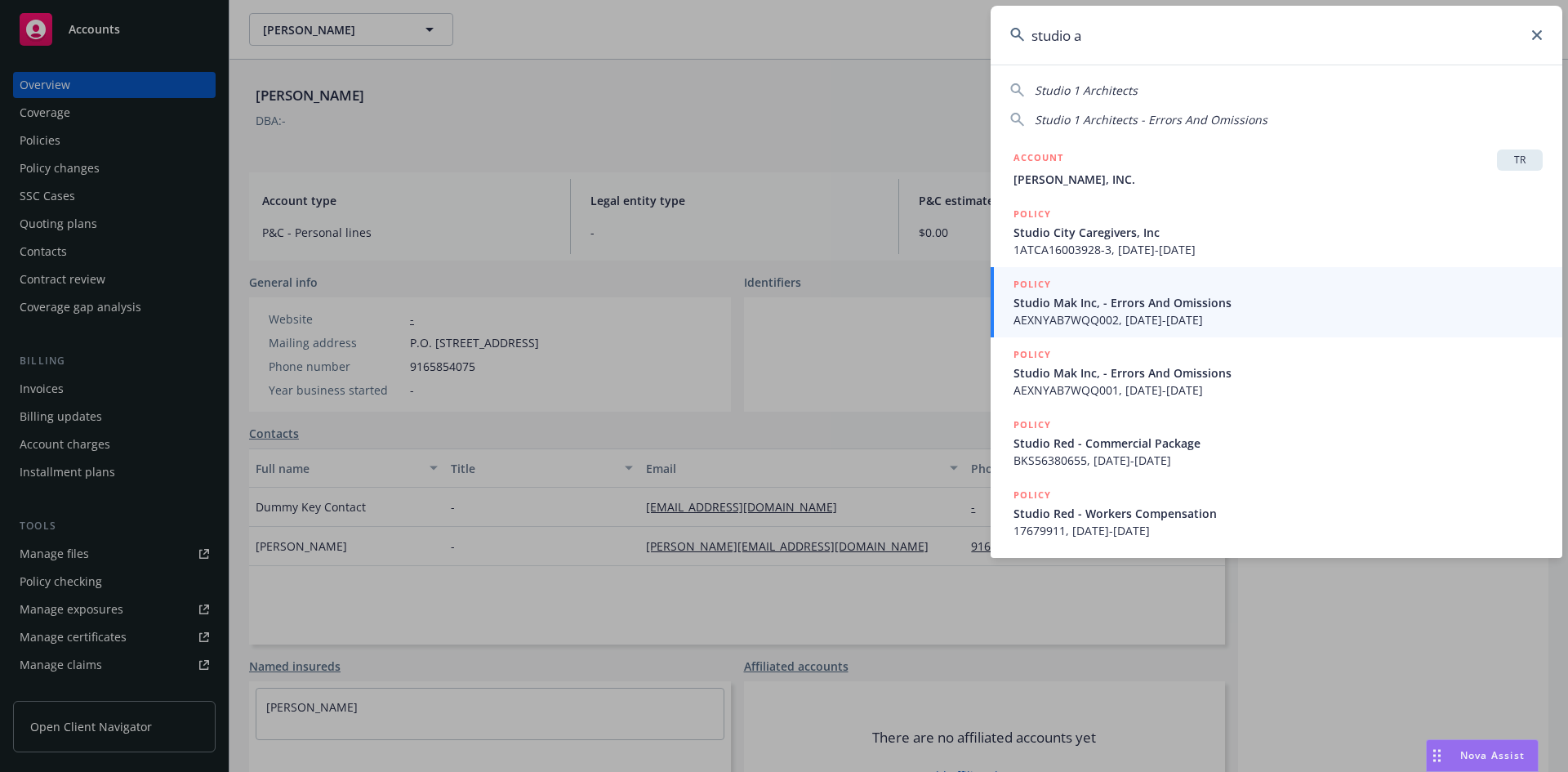
drag, startPoint x: 1111, startPoint y: 42, endPoint x: 1033, endPoint y: 42, distance: 78.0
click at [1033, 42] on input "studio a" at bounding box center [1277, 35] width 572 height 59
click at [1103, 35] on input "studio a" at bounding box center [1277, 35] width 572 height 59
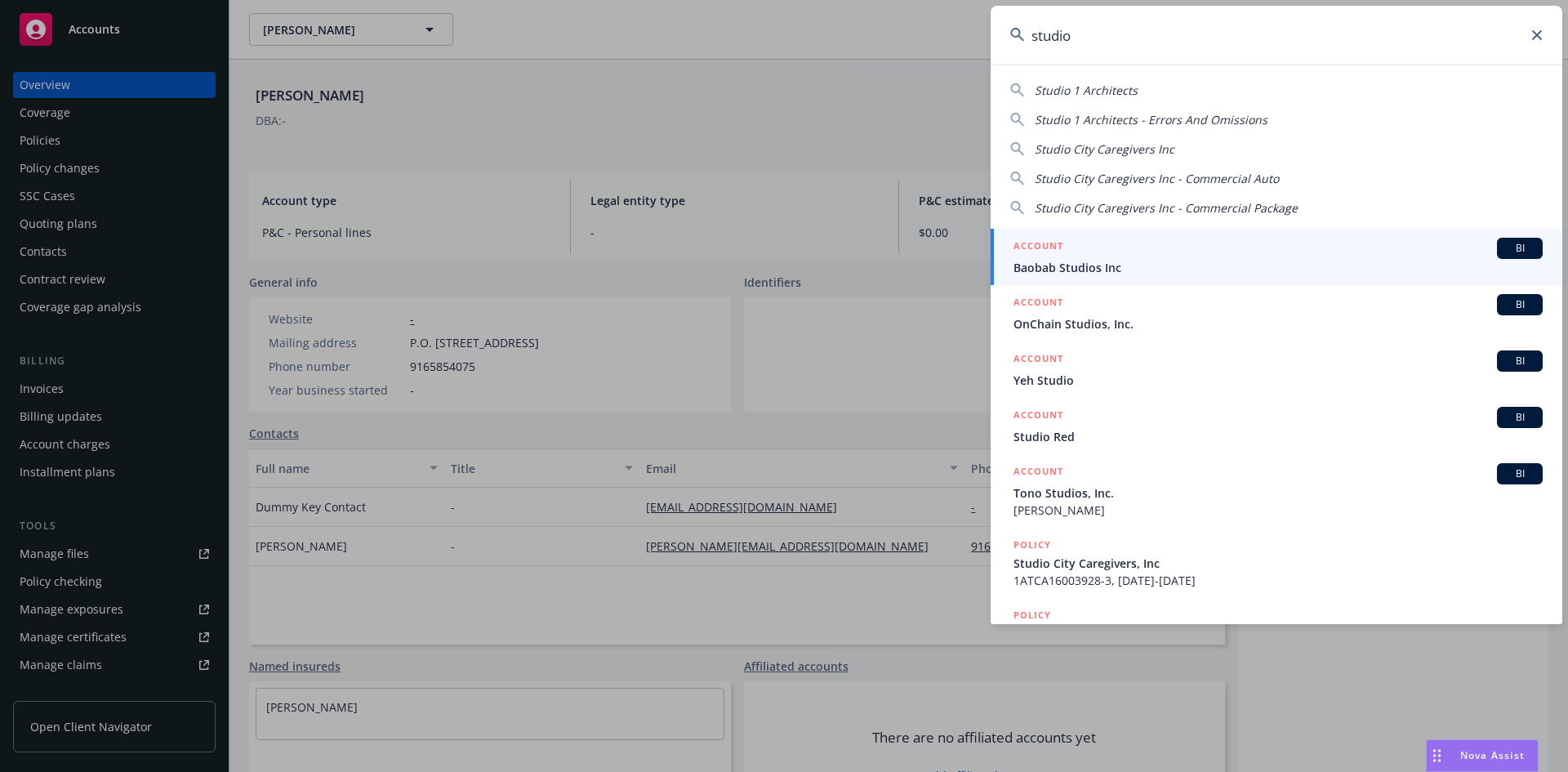
type input "studio"
click at [1535, 34] on icon at bounding box center [1537, 35] width 10 height 10
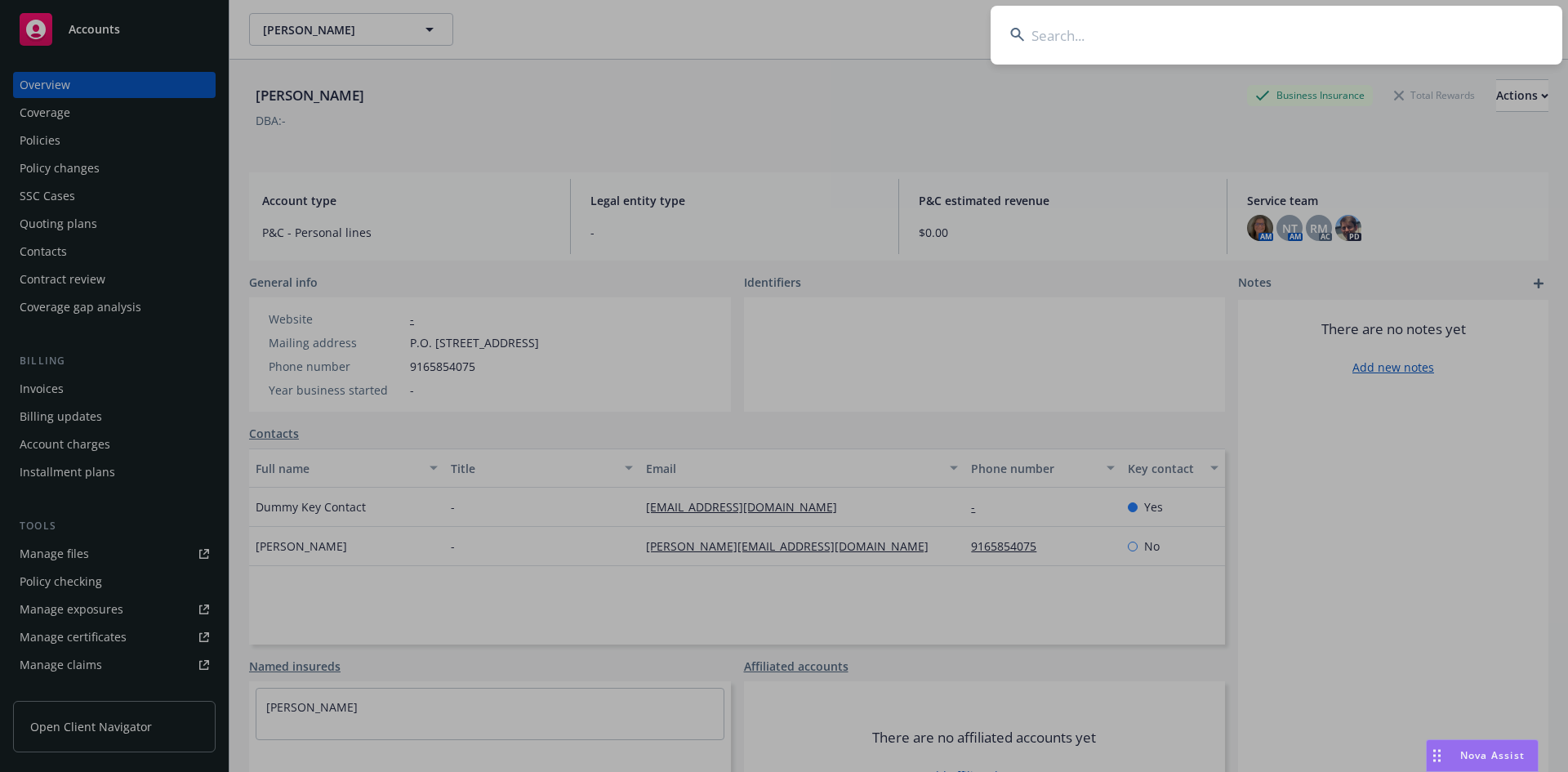
click at [1114, 30] on input at bounding box center [1277, 35] width 572 height 59
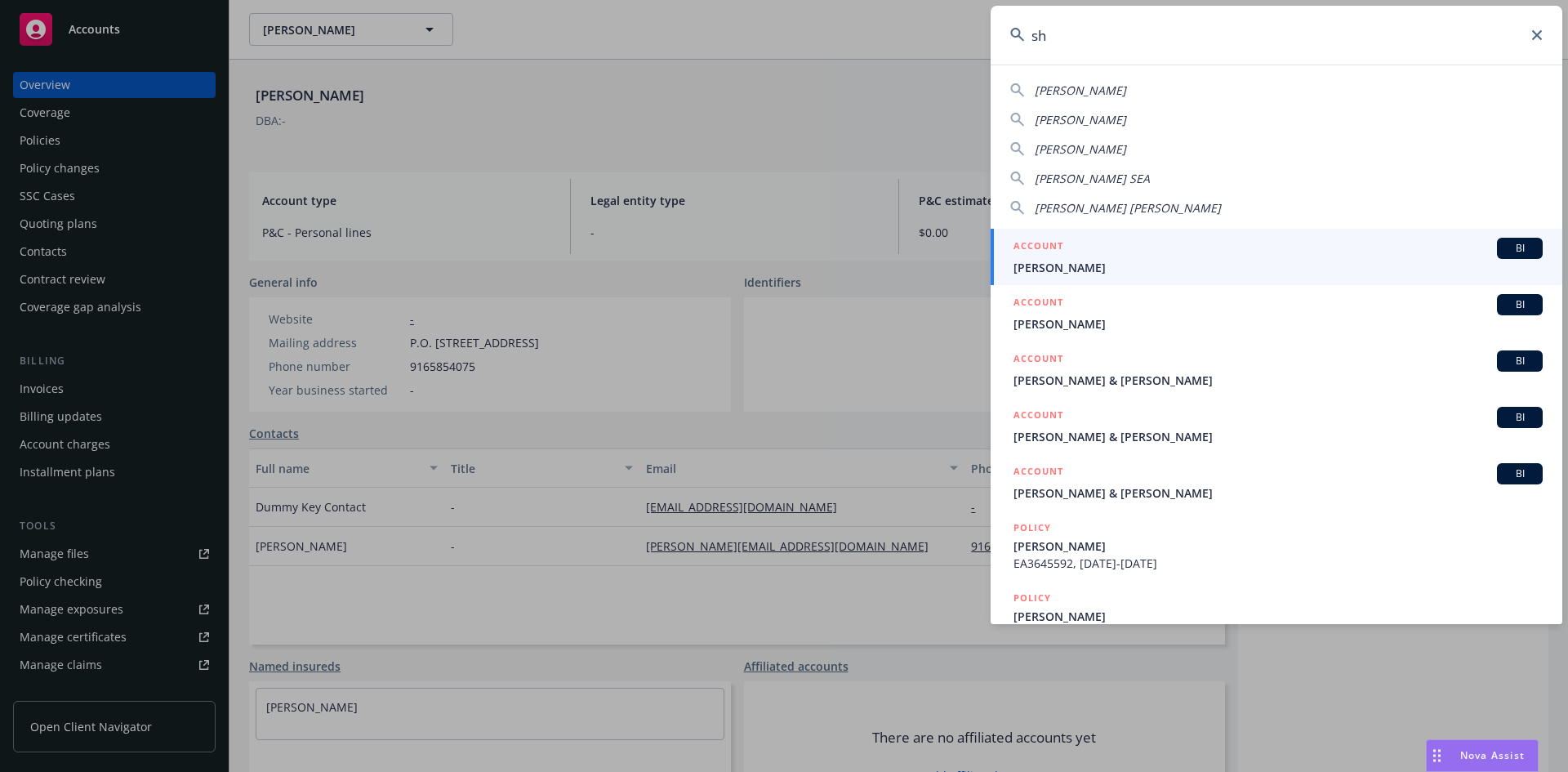
type input "s"
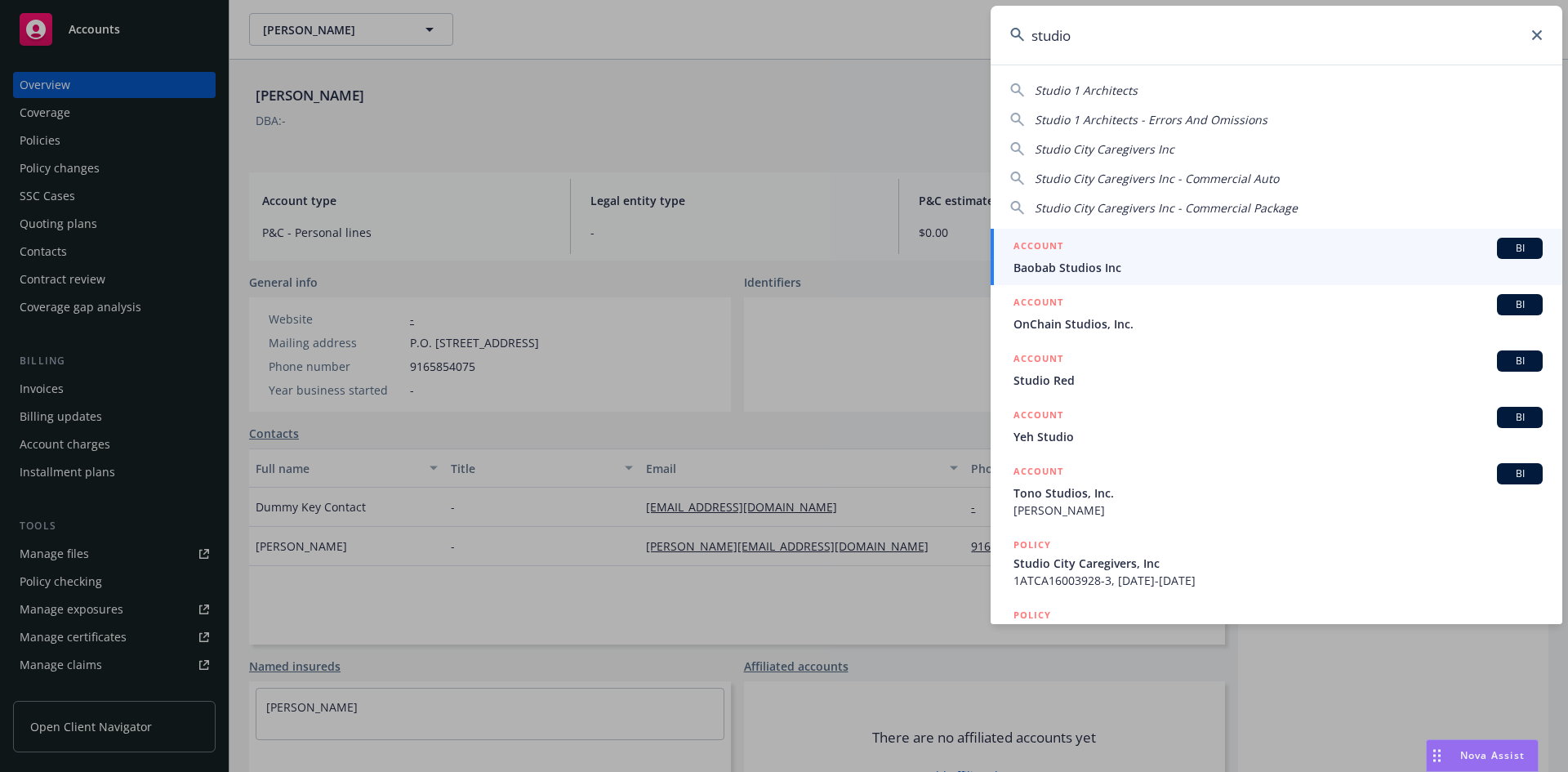
drag, startPoint x: 1129, startPoint y: 37, endPoint x: 975, endPoint y: 29, distance: 154.2
click at [976, 30] on div "studio Studio 1 Architects Studio 1 Architects - Errors And Omissions Studio Ci…" at bounding box center [784, 386] width 1568 height 772
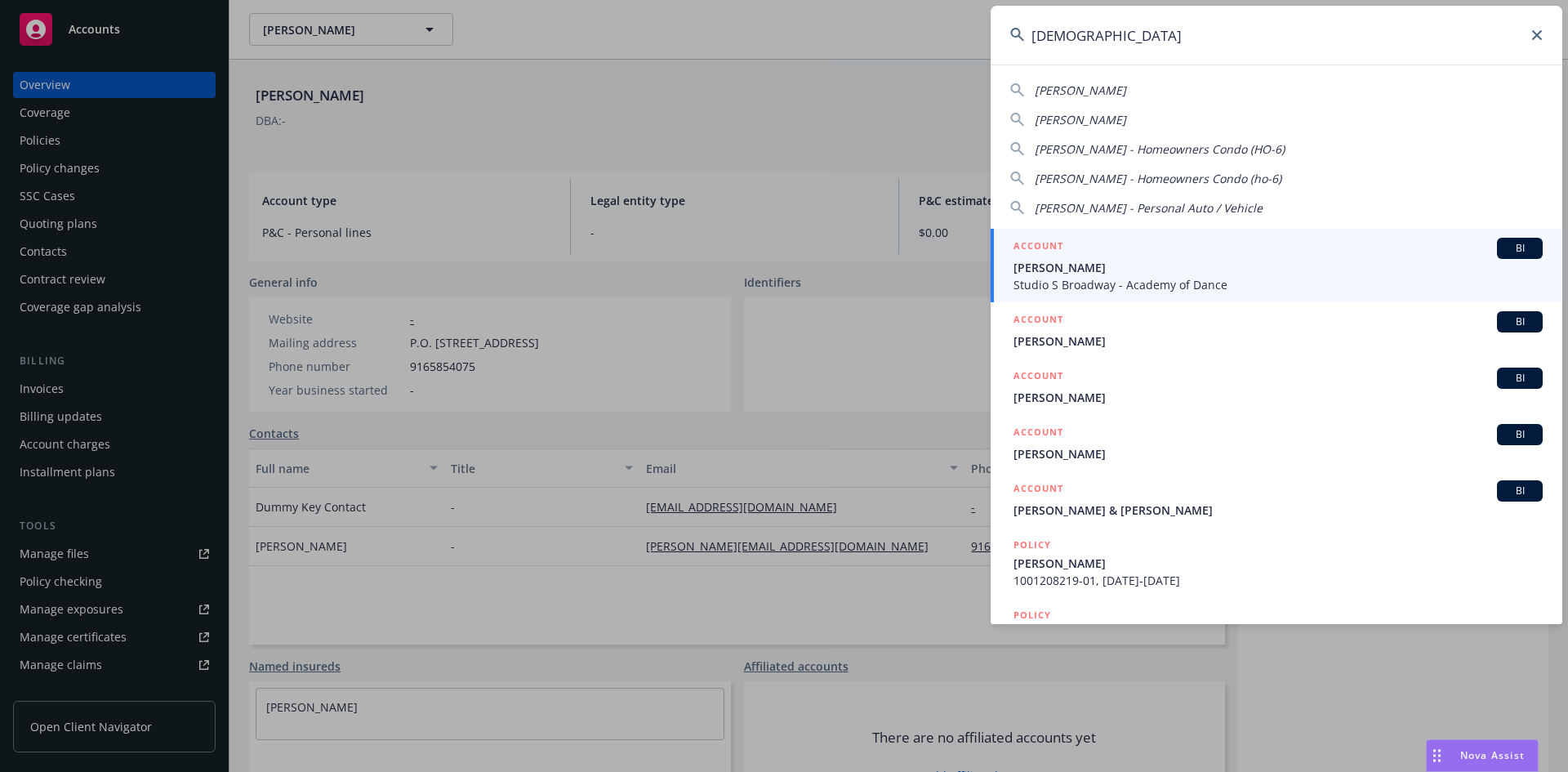
type input "[DEMOGRAPHIC_DATA]"
click at [1042, 237] on h5 "ACCOUNT" at bounding box center [1039, 247] width 50 height 20
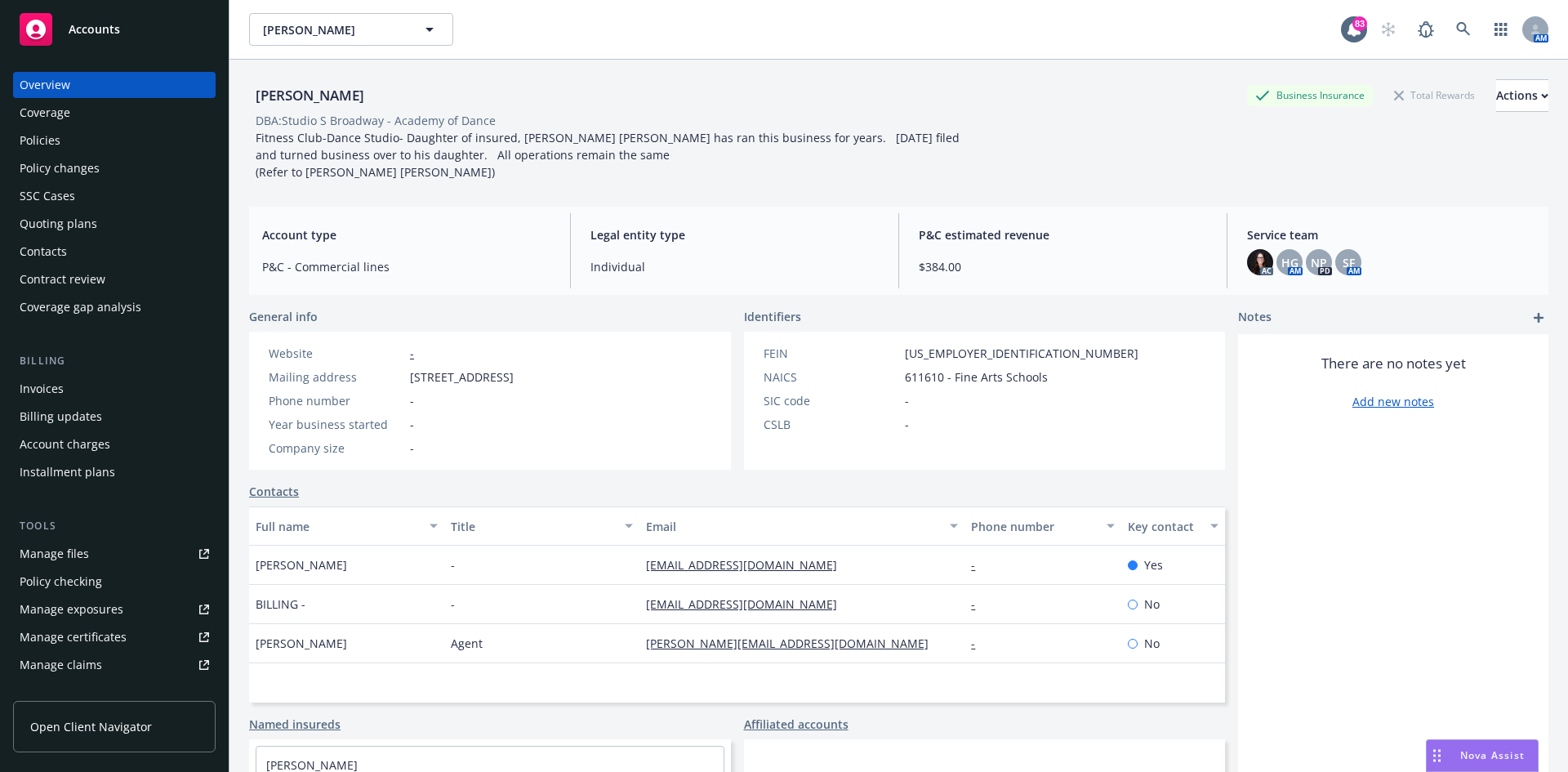
click at [80, 145] on div "Policies" at bounding box center [114, 140] width 190 height 26
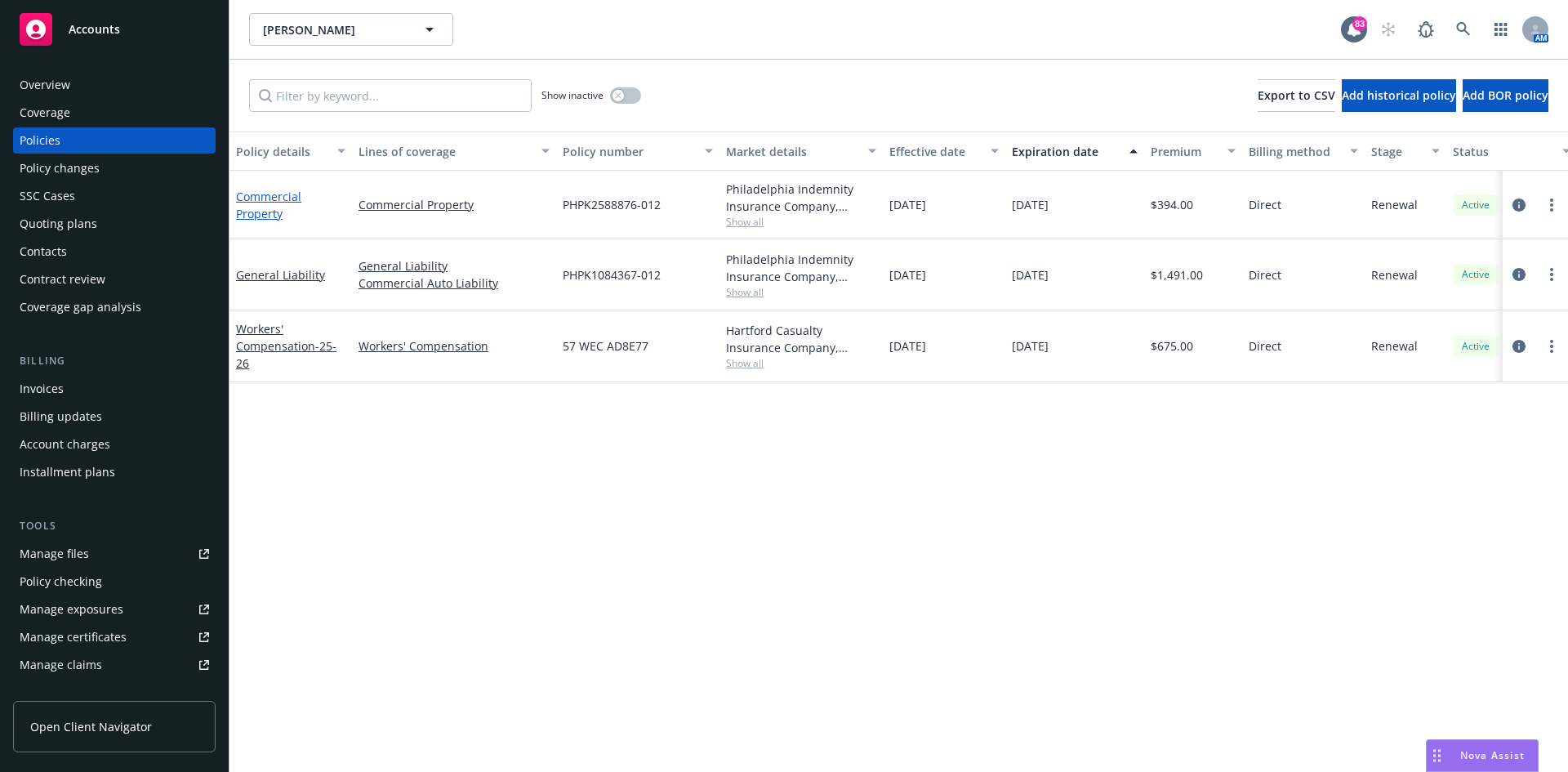
click at [274, 196] on link "Commercial Property" at bounding box center [269, 205] width 66 height 33
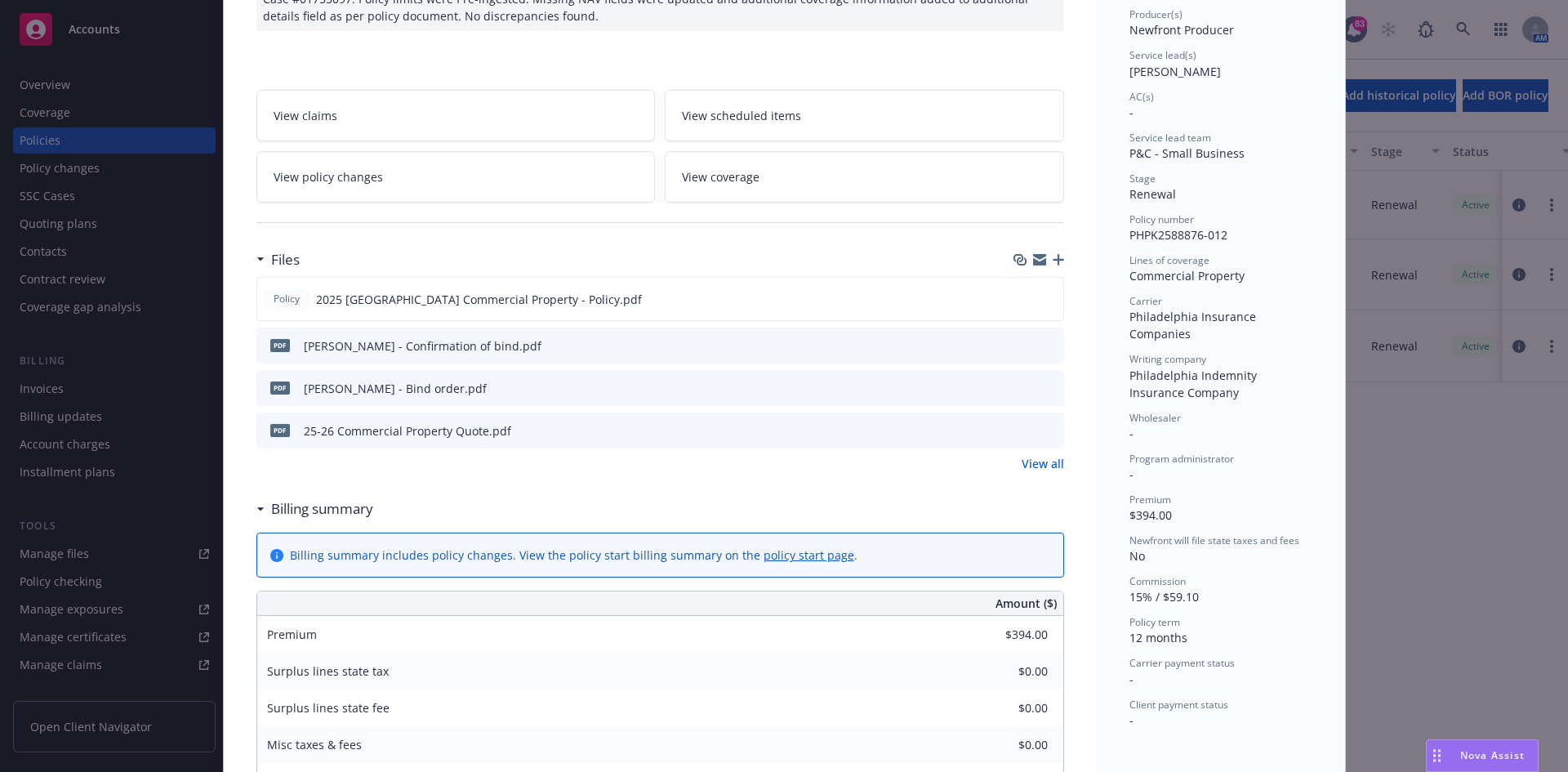
scroll to position [245, 0]
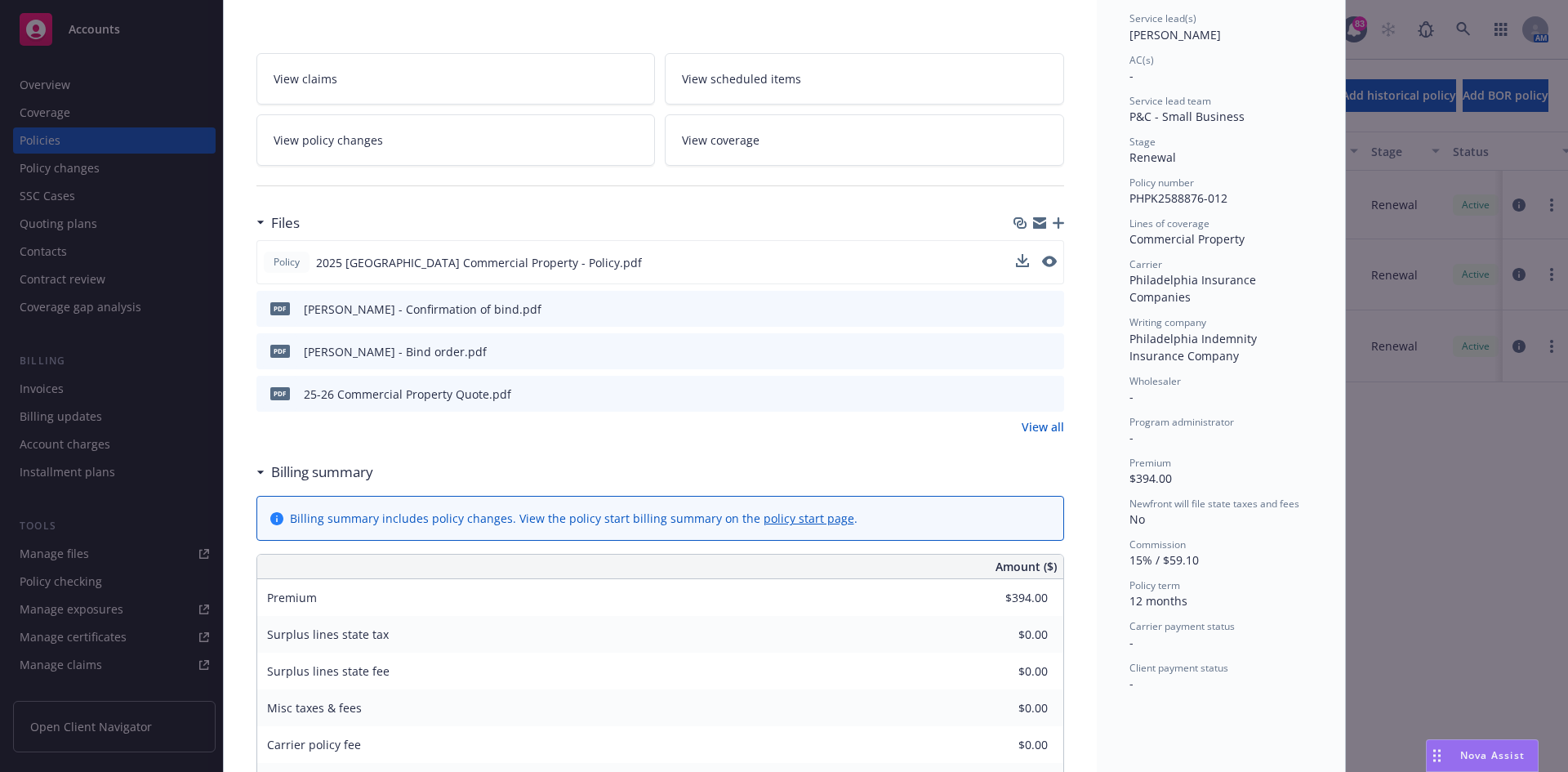
click at [1042, 254] on button at bounding box center [1049, 262] width 15 height 17
click at [1042, 260] on icon "preview file" at bounding box center [1048, 261] width 15 height 12
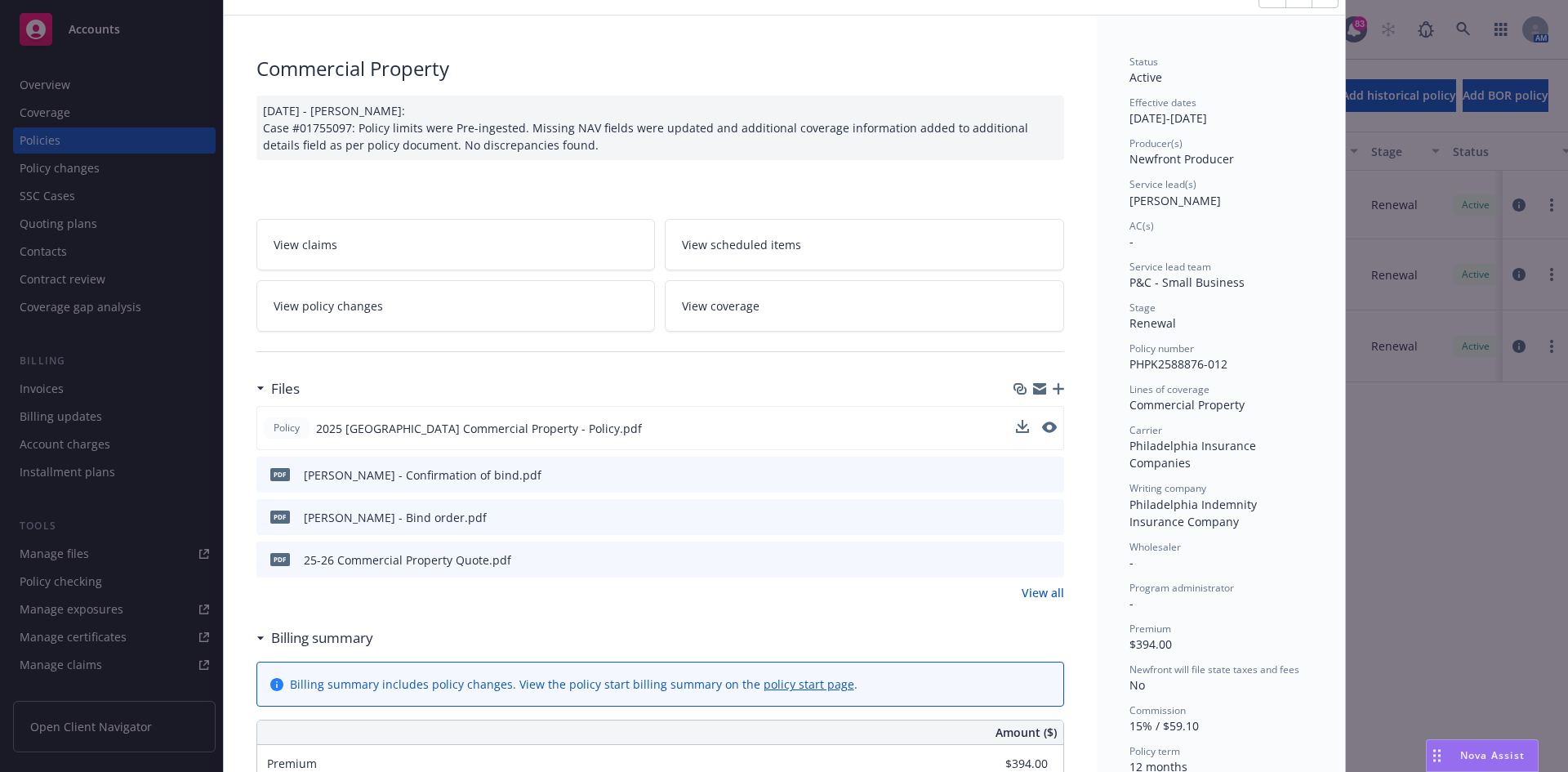
scroll to position [0, 0]
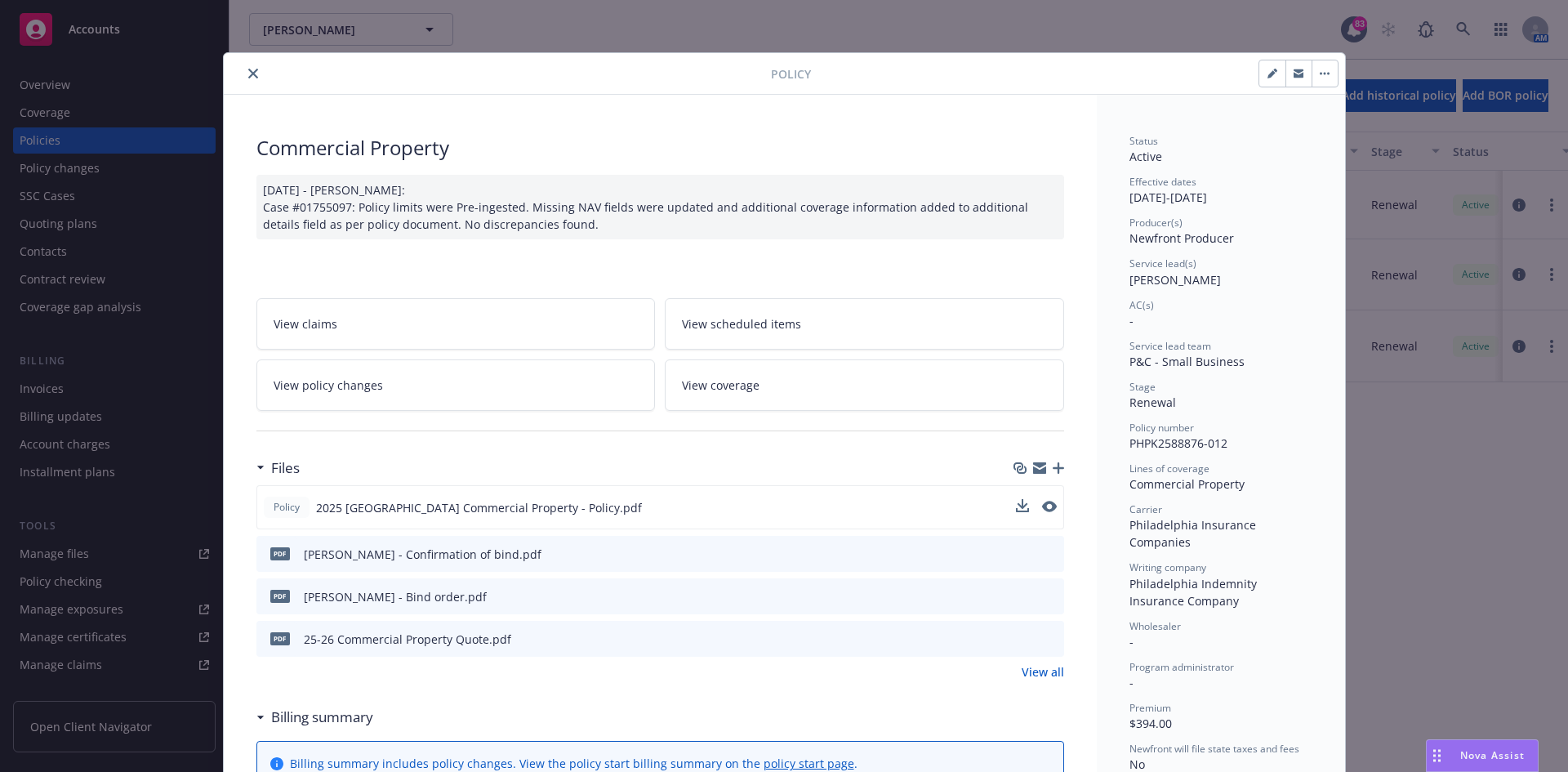
click at [243, 73] on button "close" at bounding box center [253, 74] width 20 height 20
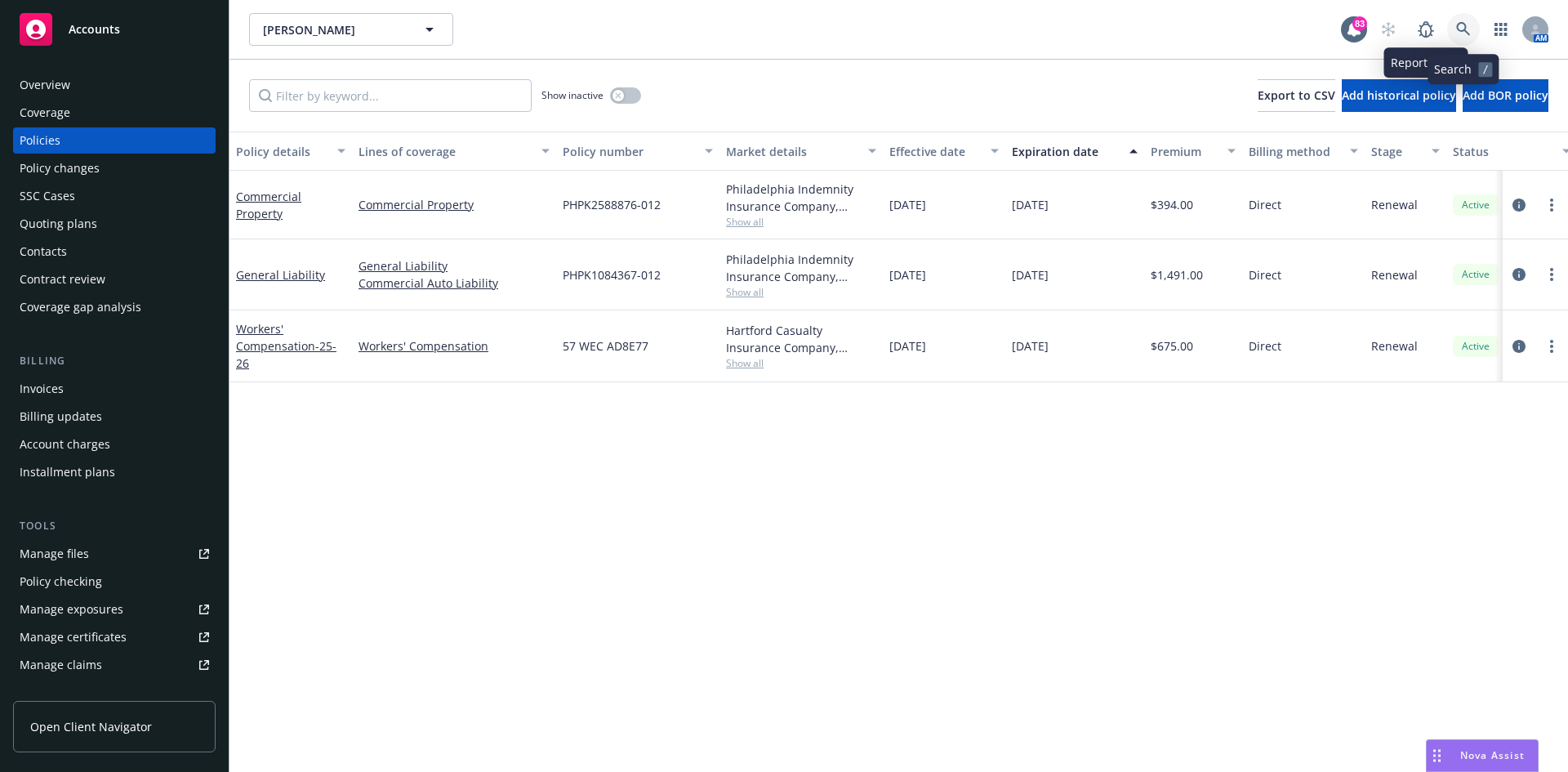
click at [1458, 27] on icon at bounding box center [1463, 29] width 14 height 14
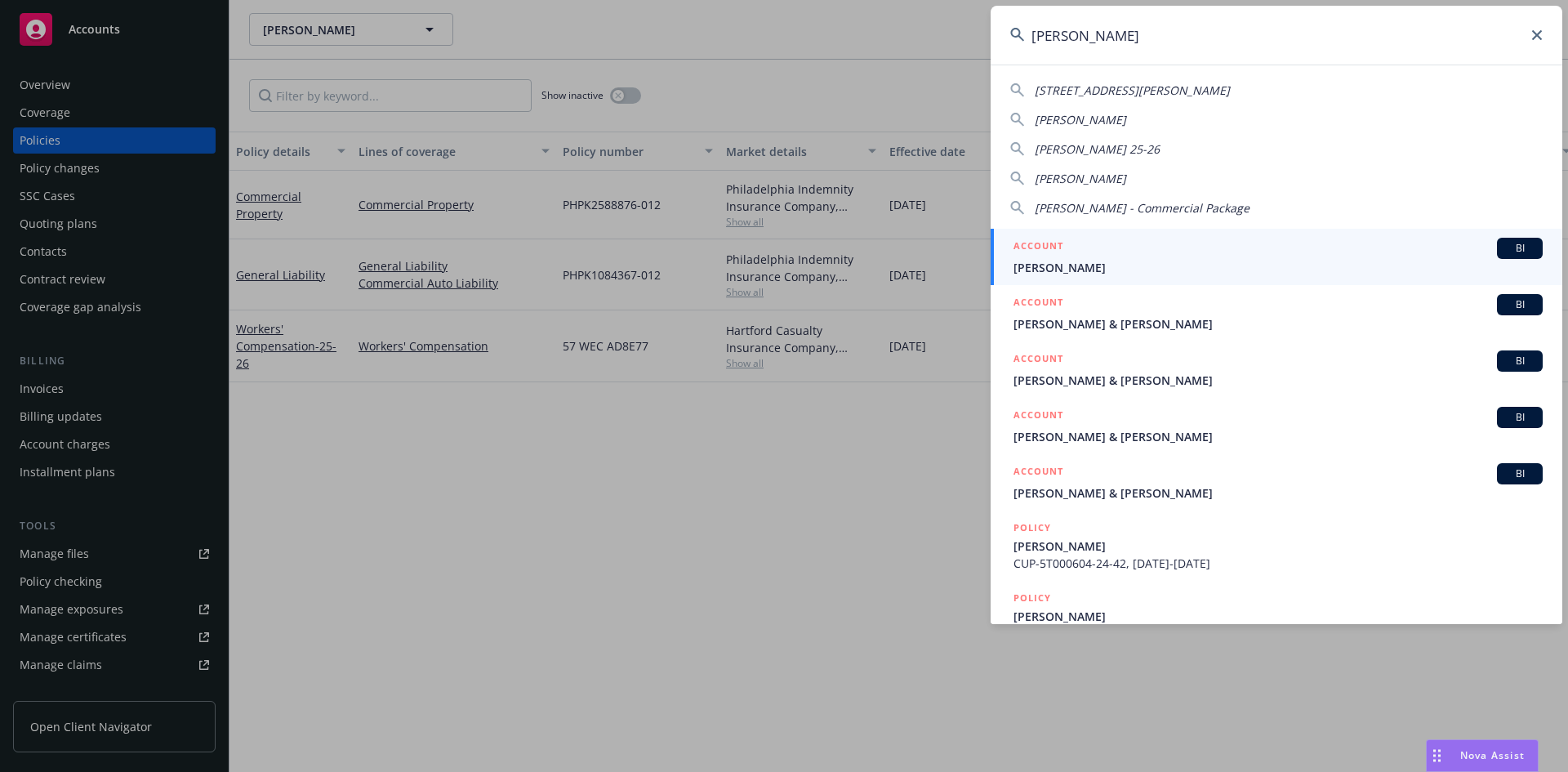
type input "[PERSON_NAME]"
click at [1019, 247] on h5 "ACCOUNT" at bounding box center [1039, 247] width 50 height 20
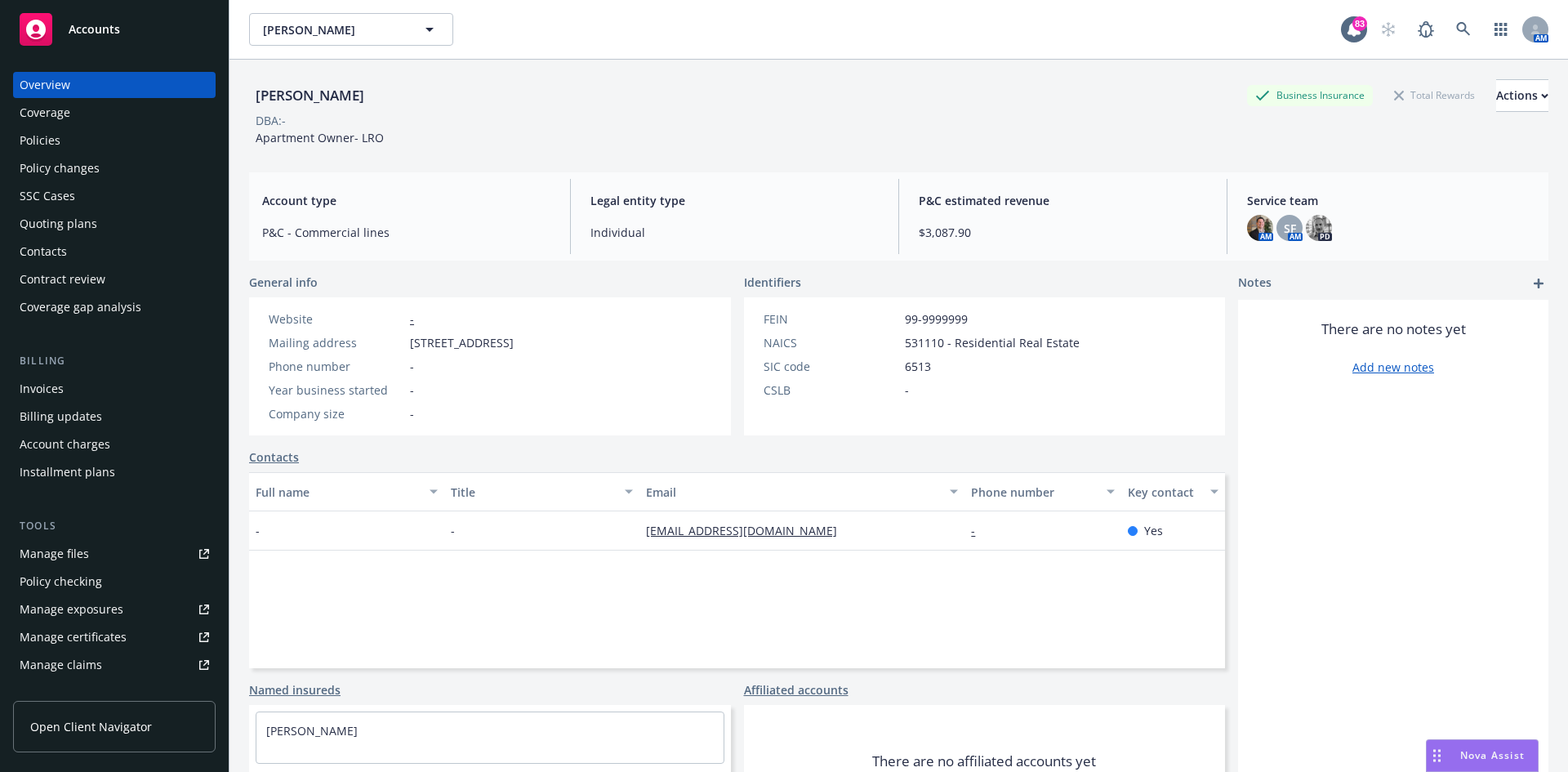
click at [80, 142] on div "Policies" at bounding box center [114, 140] width 190 height 26
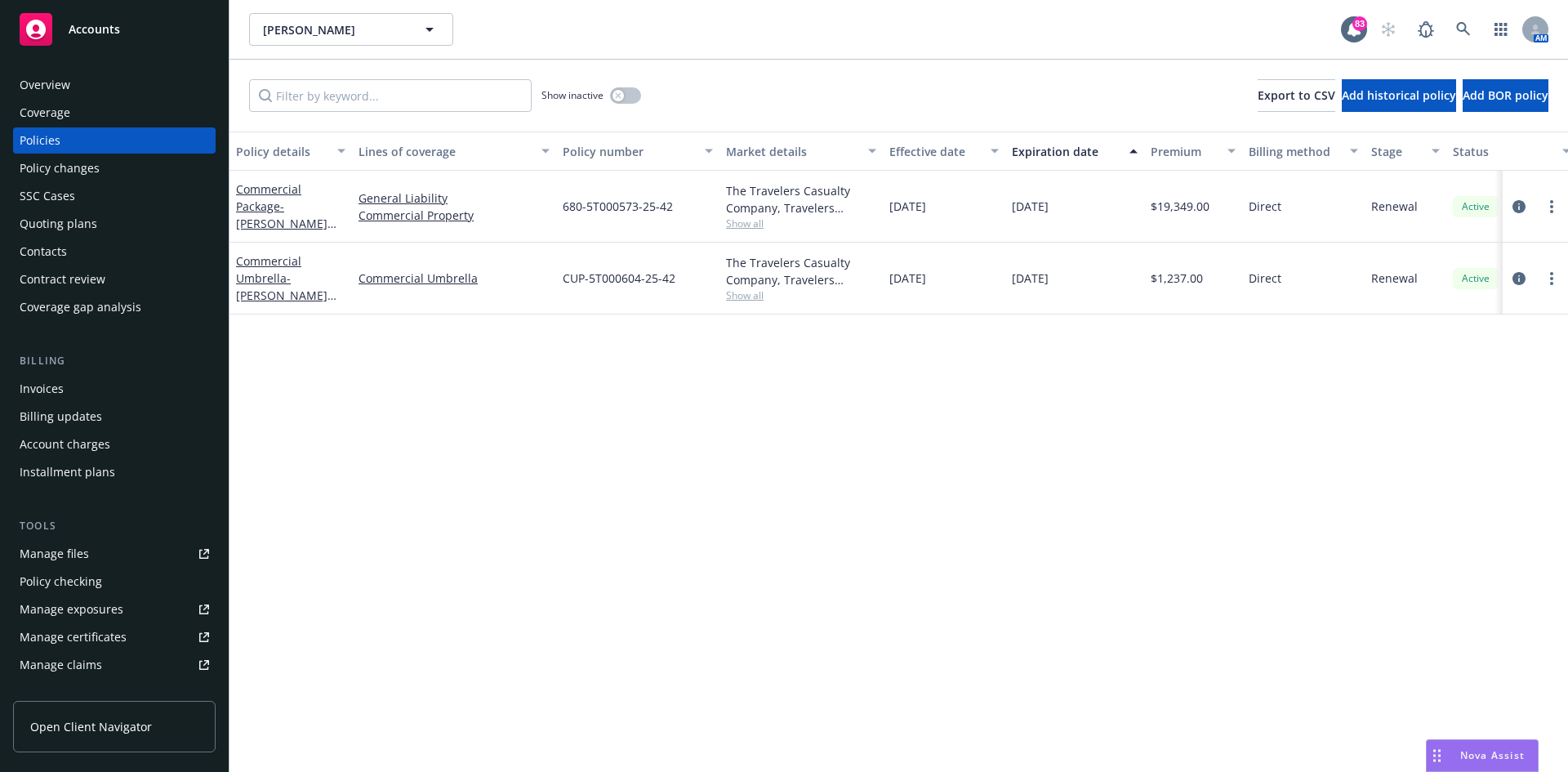
click at [80, 89] on div "Overview" at bounding box center [114, 84] width 190 height 26
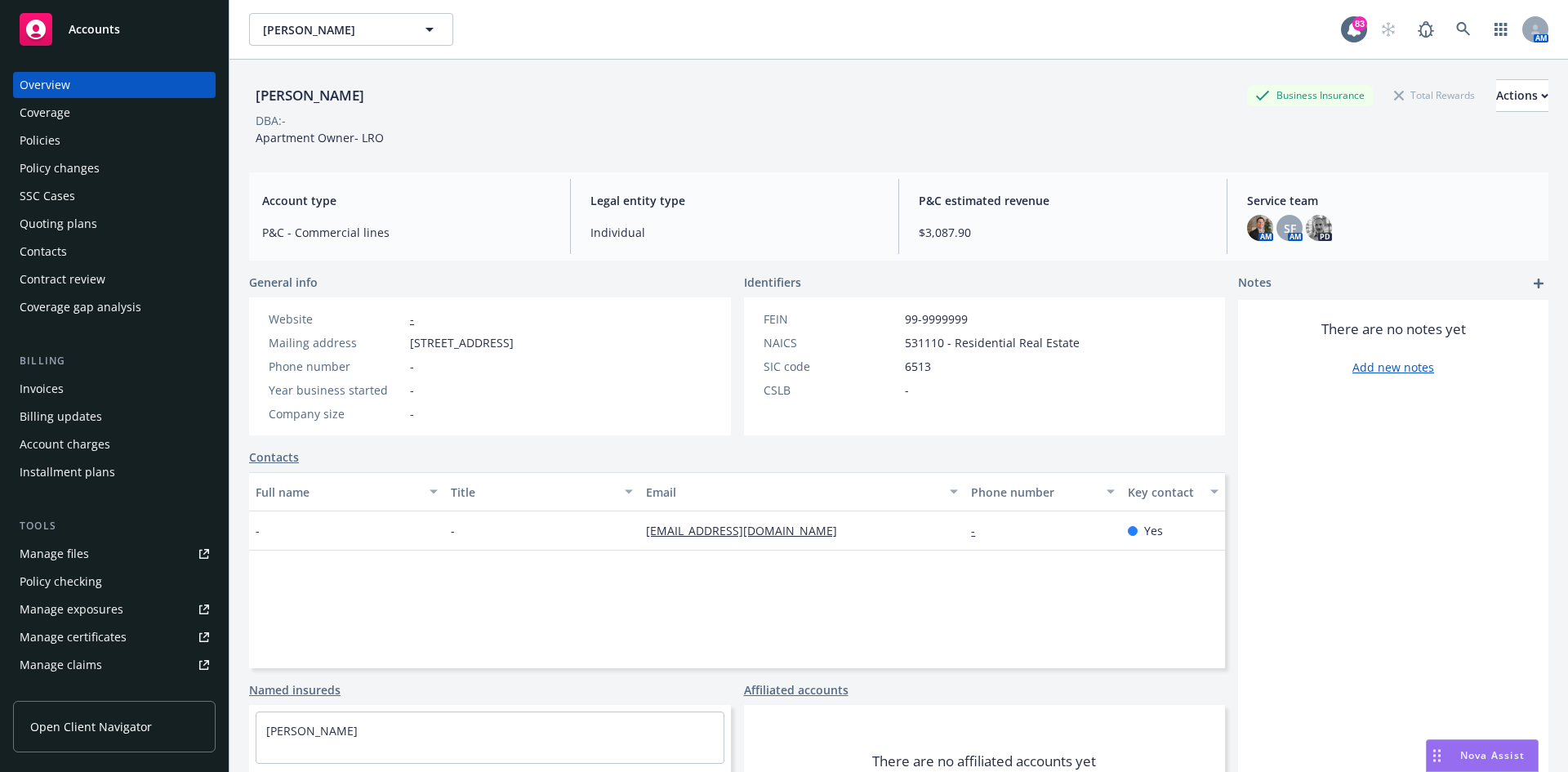
drag, startPoint x: 338, startPoint y: 101, endPoint x: 255, endPoint y: 99, distance: 83.0
click at [255, 99] on div "[PERSON_NAME] Business Insurance Total Rewards Actions" at bounding box center [899, 95] width 1299 height 33
copy div "[PERSON_NAME]"
click at [1456, 25] on icon at bounding box center [1463, 29] width 14 height 14
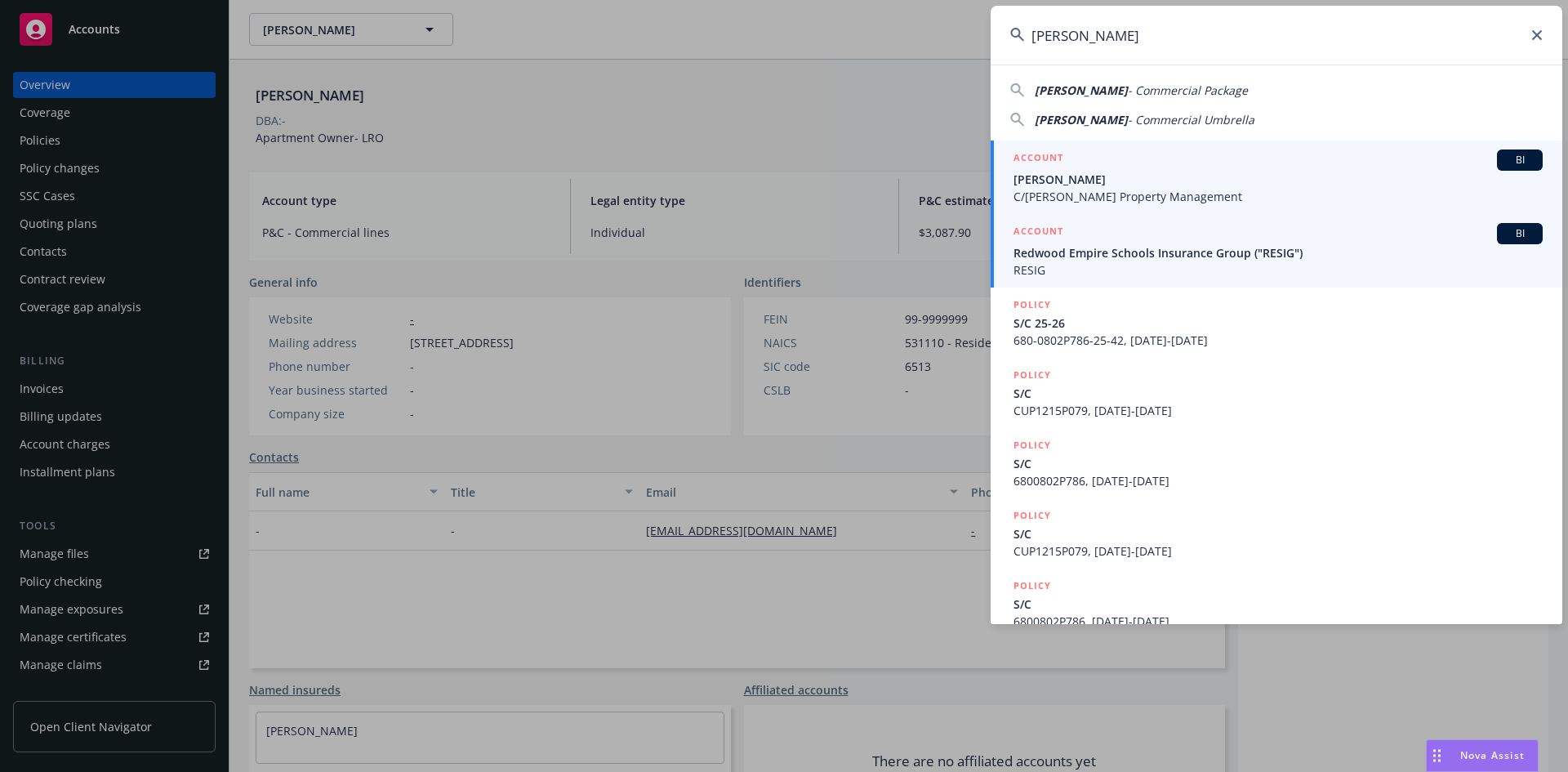
type input "[PERSON_NAME]"
click at [1044, 151] on h5 "ACCOUNT" at bounding box center [1039, 159] width 50 height 20
